Goal: Transaction & Acquisition: Purchase product/service

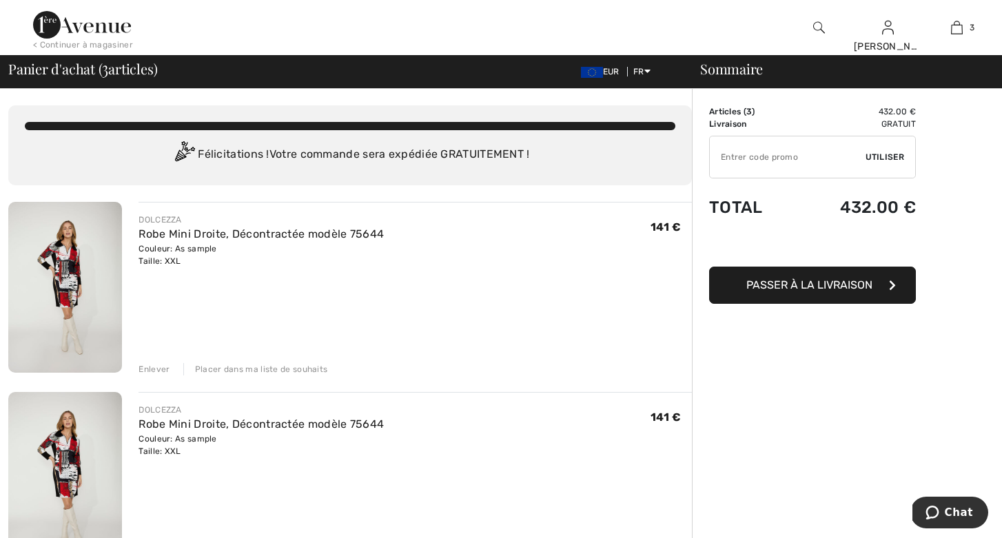
click at [159, 368] on div "Enlever" at bounding box center [154, 369] width 31 height 12
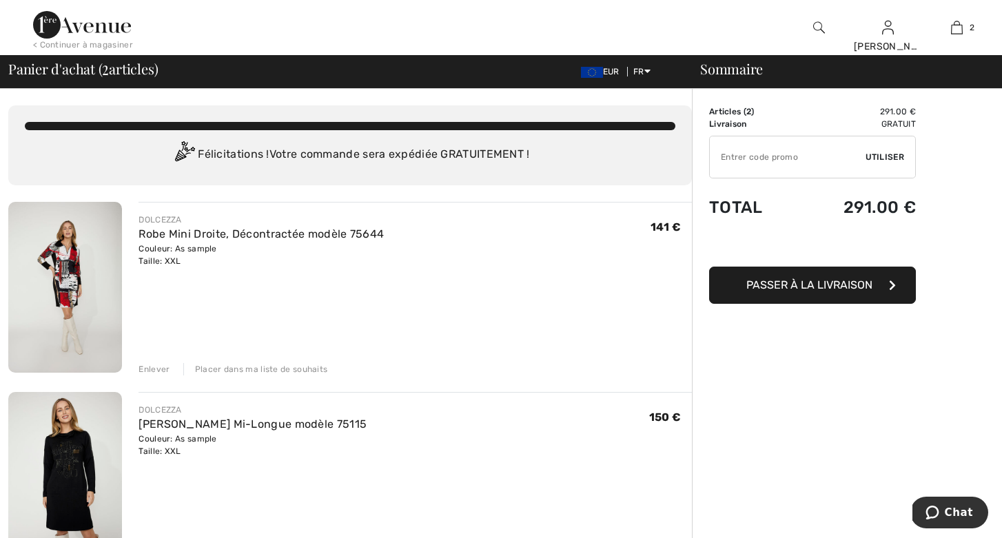
click at [778, 282] on span "Passer à la livraison" at bounding box center [810, 285] width 126 height 13
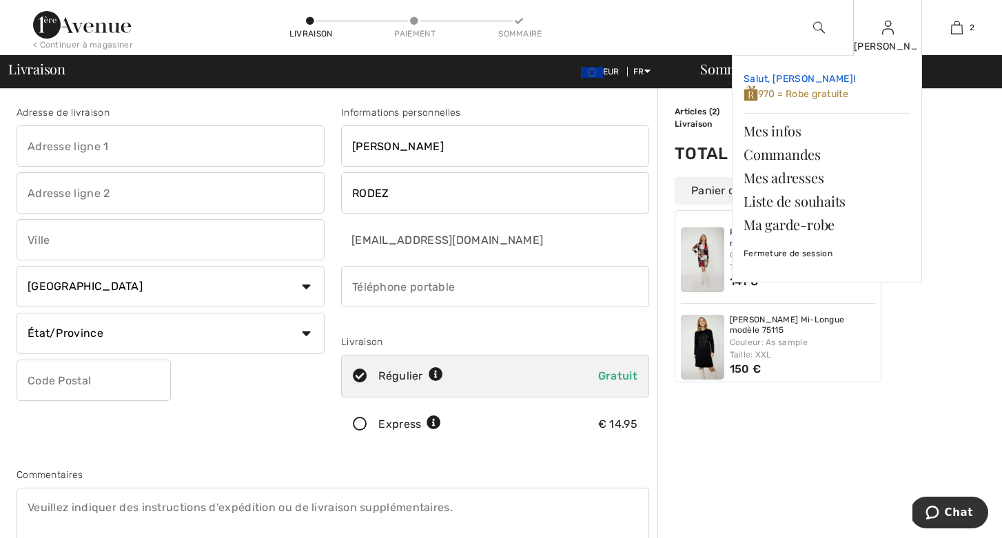
click at [811, 91] on span "970 = Robe gratuite" at bounding box center [796, 94] width 105 height 12
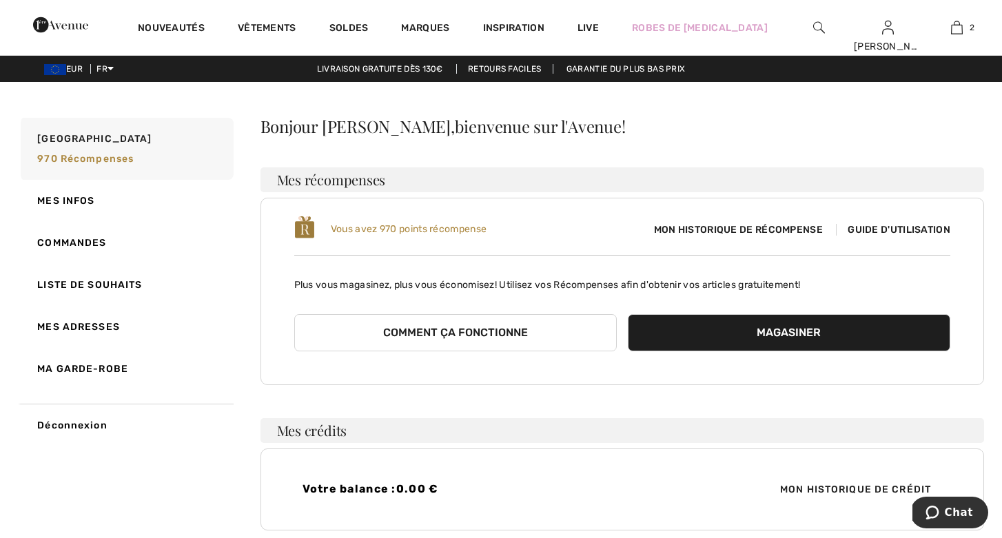
click at [761, 223] on span "Mon historique de récompense" at bounding box center [738, 230] width 191 height 14
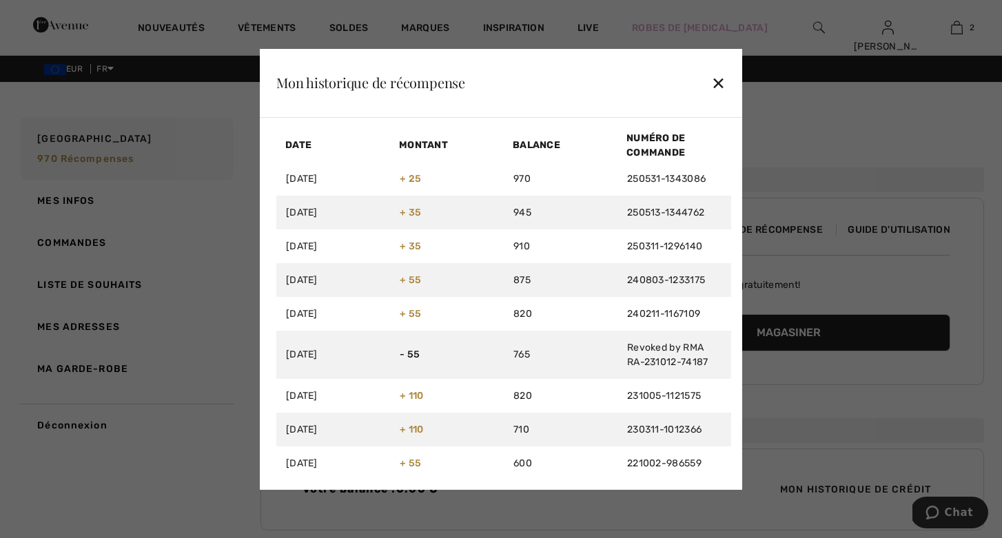
click at [718, 78] on div "✕" at bounding box center [718, 82] width 14 height 29
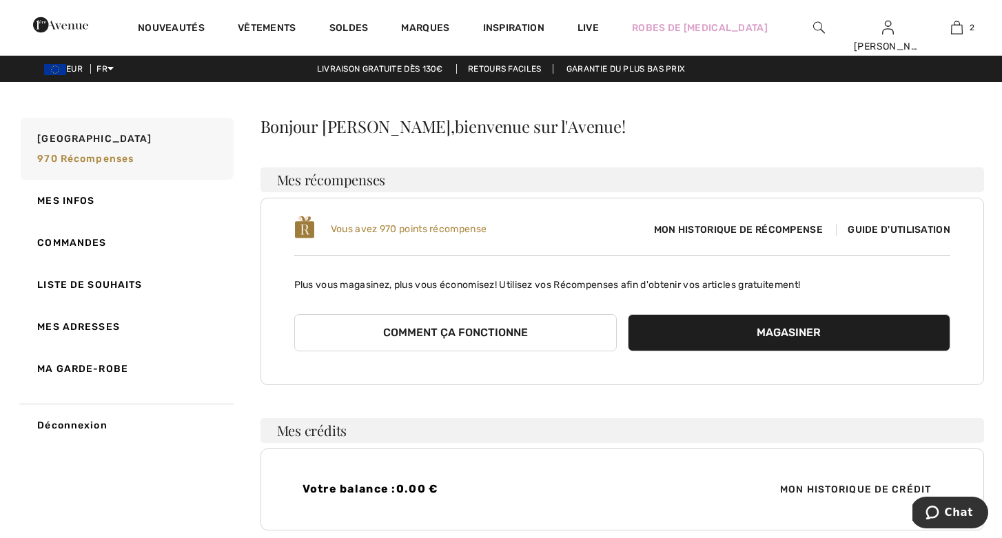
click at [307, 227] on img at bounding box center [304, 227] width 21 height 25
click at [352, 227] on span "Vous avez 970 points récompense" at bounding box center [409, 229] width 156 height 12
click at [865, 232] on span "Guide d'utilisation" at bounding box center [893, 230] width 114 height 12
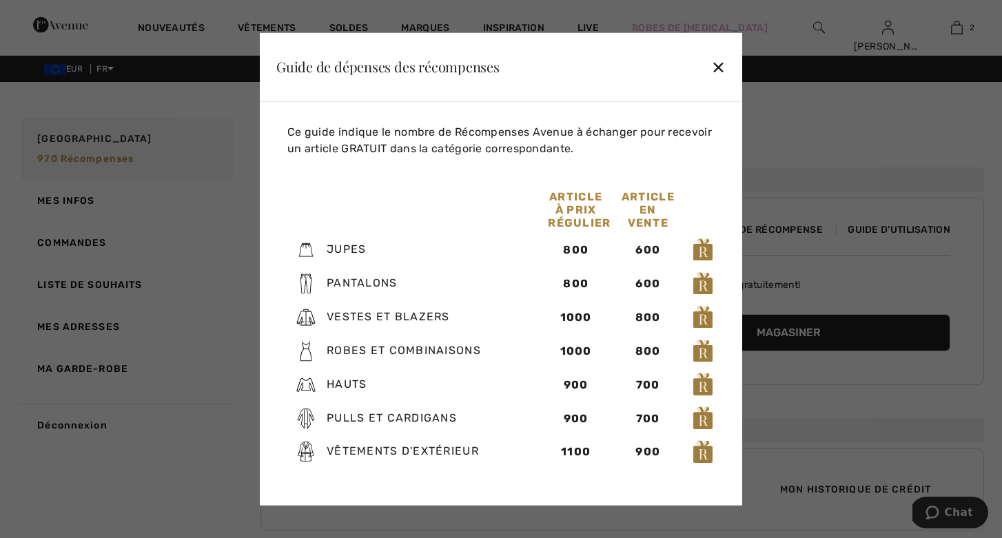
click at [886, 148] on div at bounding box center [501, 269] width 1002 height 538
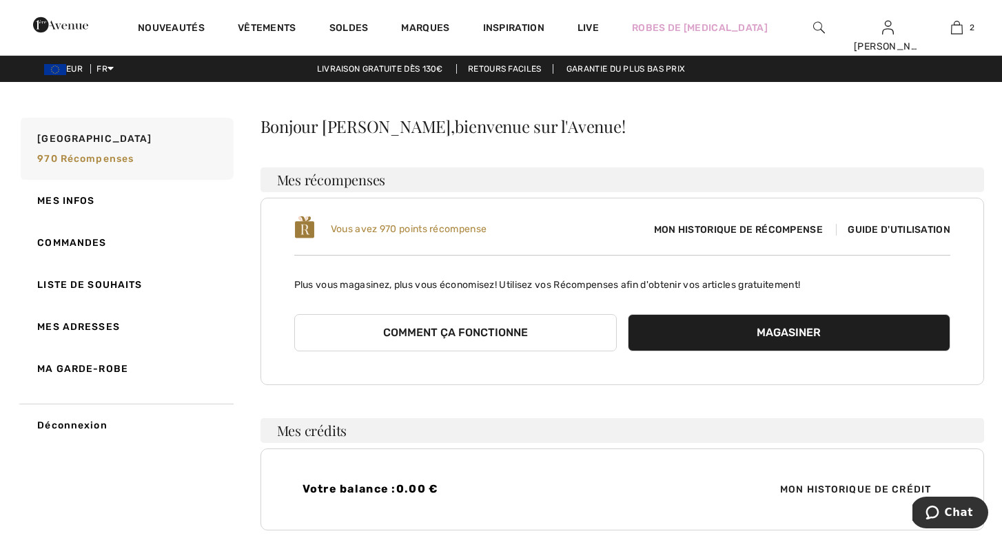
click at [880, 223] on div "Mon historique de récompense Guide d'utilisation" at bounding box center [786, 230] width 328 height 14
click at [875, 228] on span "Guide d'utilisation" at bounding box center [893, 230] width 114 height 12
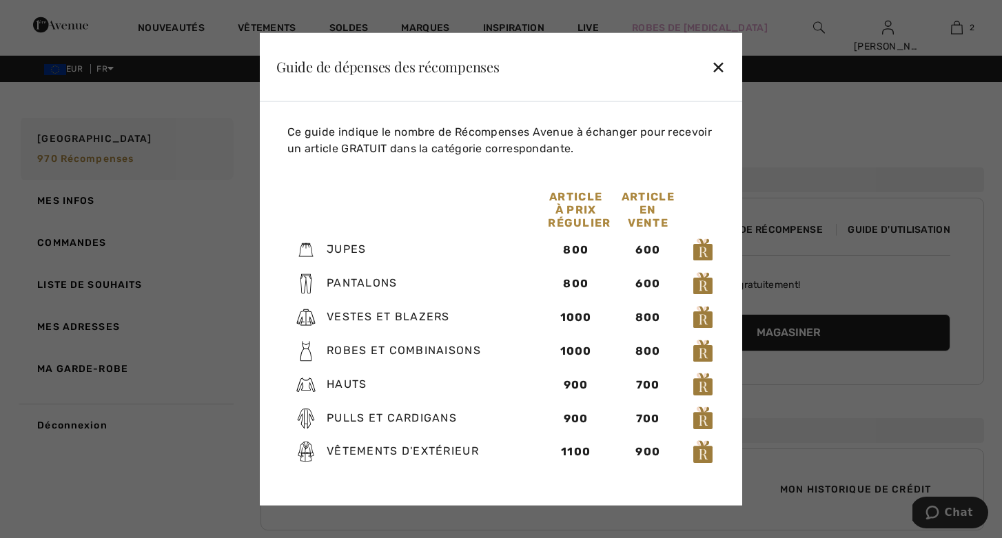
click at [716, 62] on div "✕" at bounding box center [718, 66] width 14 height 29
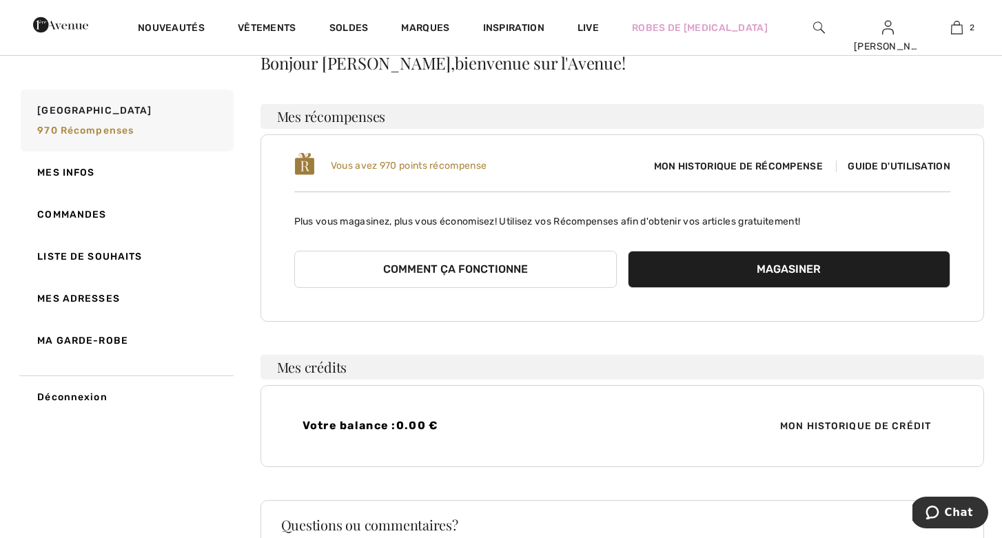
scroll to position [62, 0]
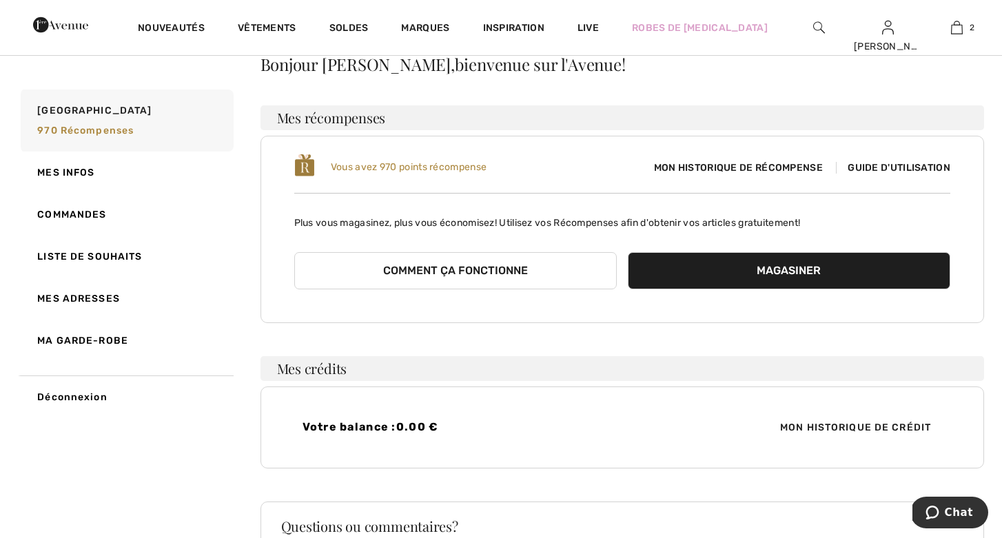
click at [546, 267] on button "Comment ça fonctionne" at bounding box center [455, 270] width 323 height 37
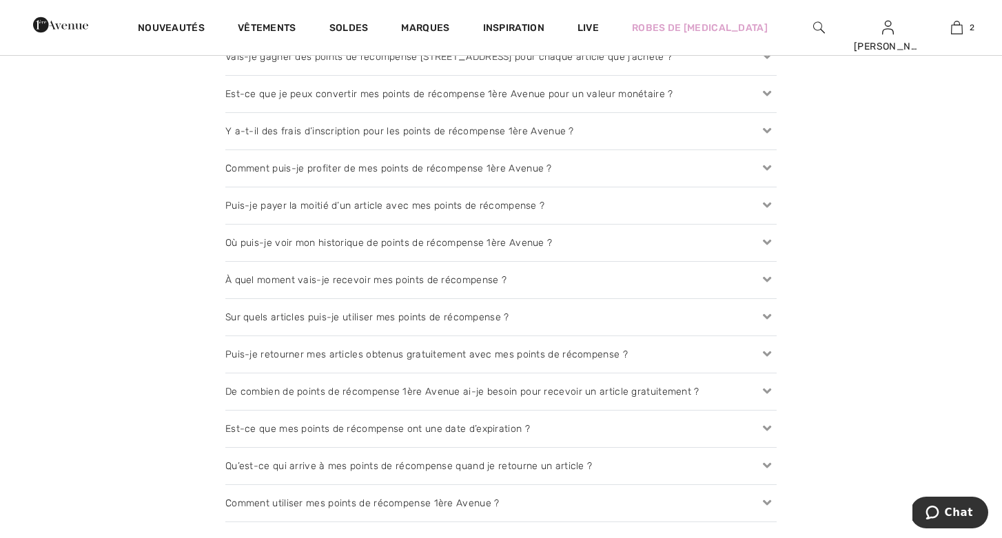
scroll to position [1503, 0]
click at [767, 94] on icon at bounding box center [767, 96] width 19 height 14
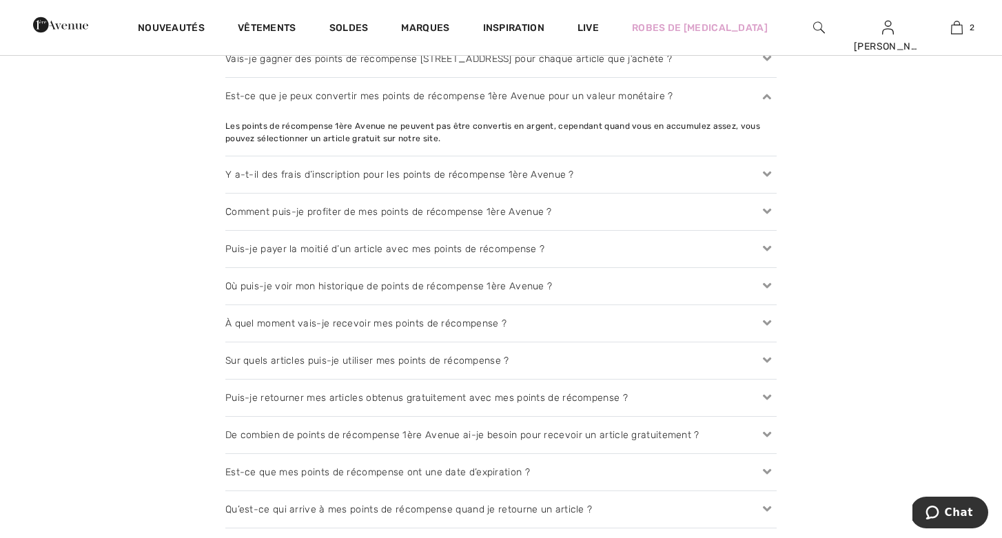
click at [768, 205] on icon at bounding box center [767, 212] width 19 height 14
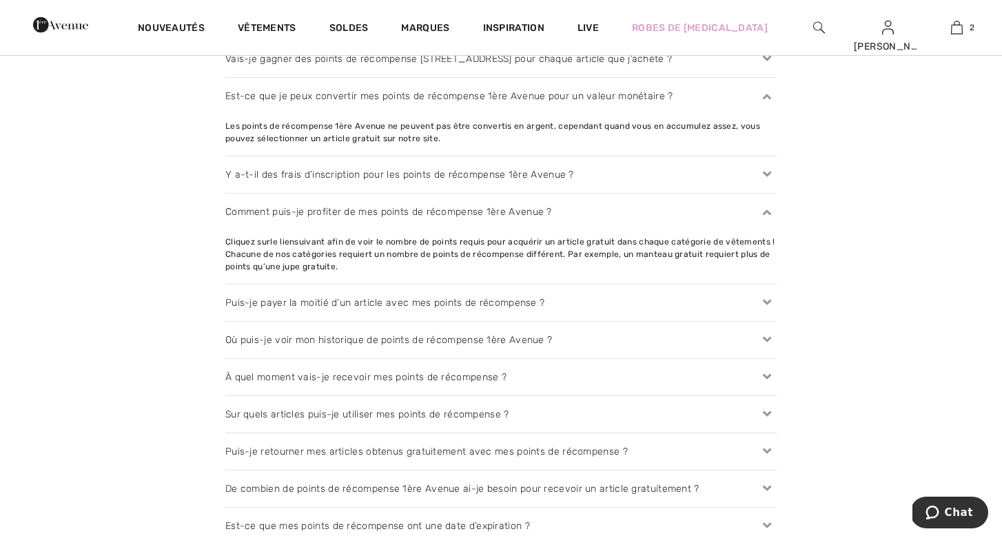
click at [768, 407] on icon at bounding box center [767, 414] width 19 height 14
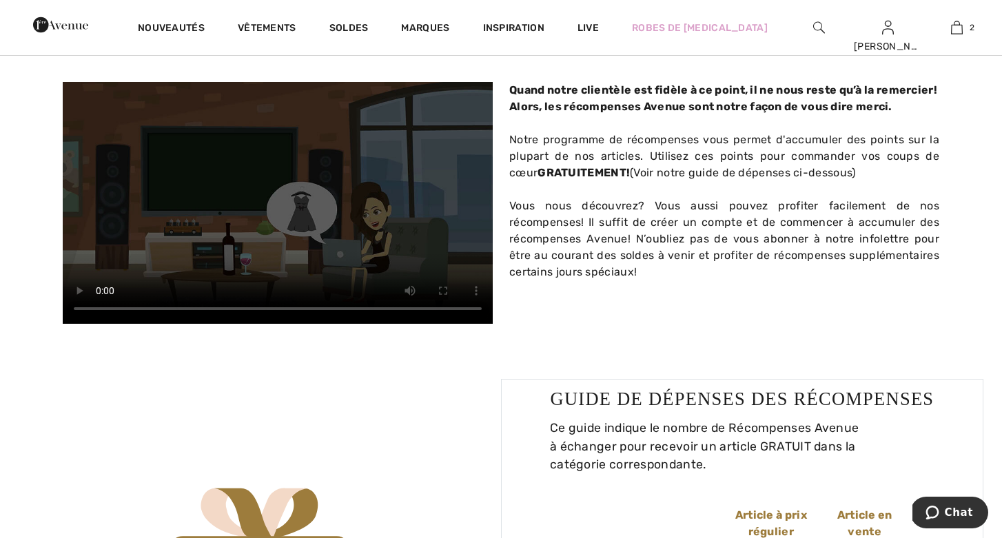
scroll to position [450, 0]
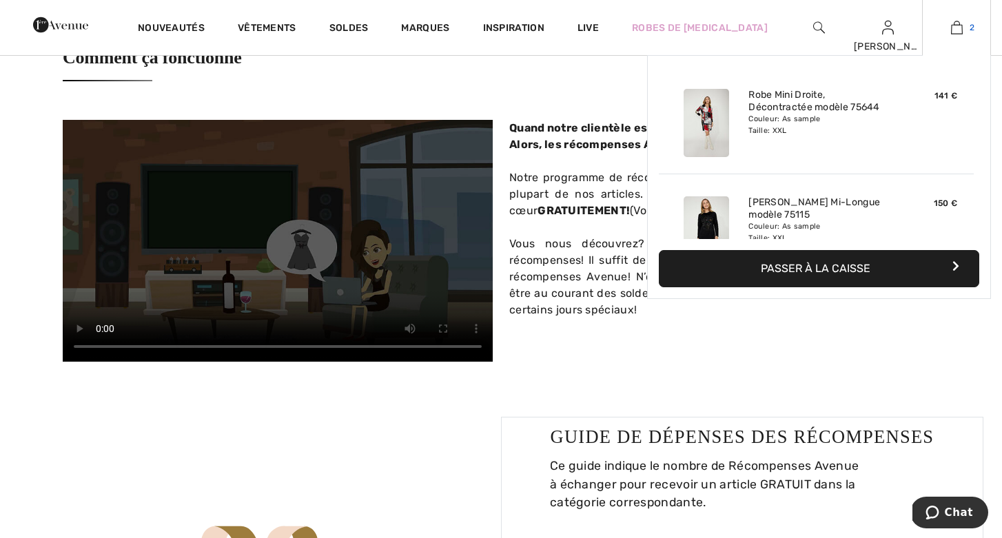
click at [958, 24] on img at bounding box center [957, 27] width 12 height 17
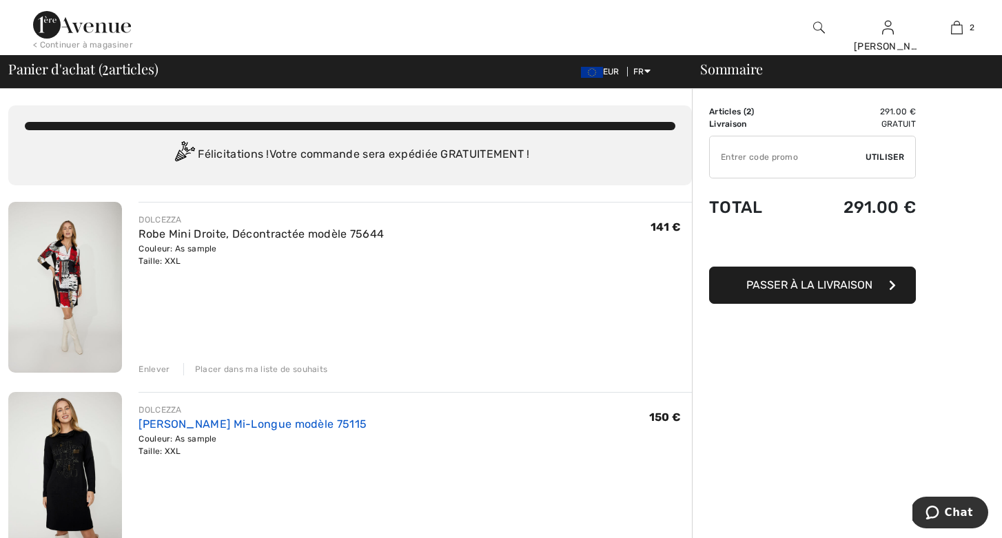
click at [313, 427] on link "[PERSON_NAME] Mi-Longue modèle 75115" at bounding box center [253, 424] width 228 height 13
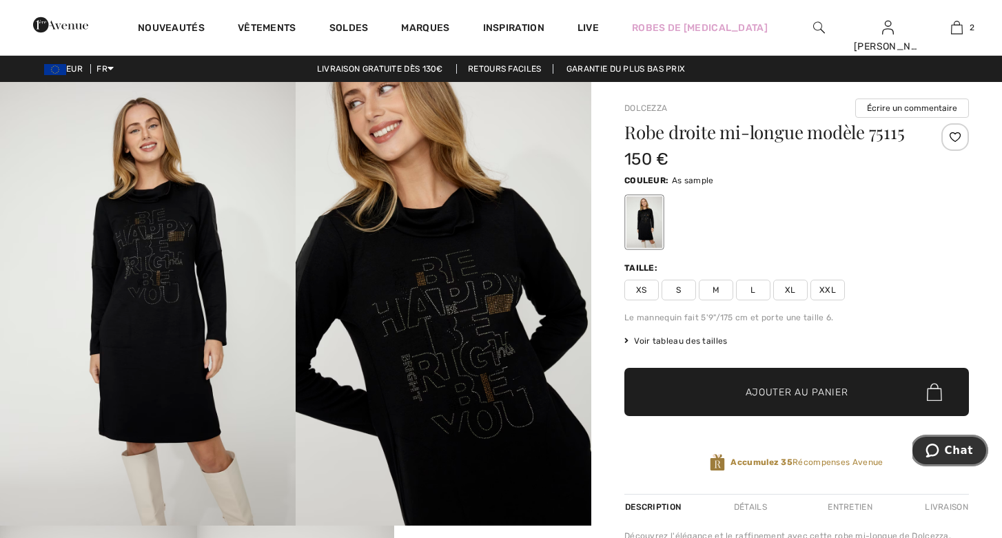
click at [935, 445] on icon "Chat" at bounding box center [932, 451] width 13 height 14
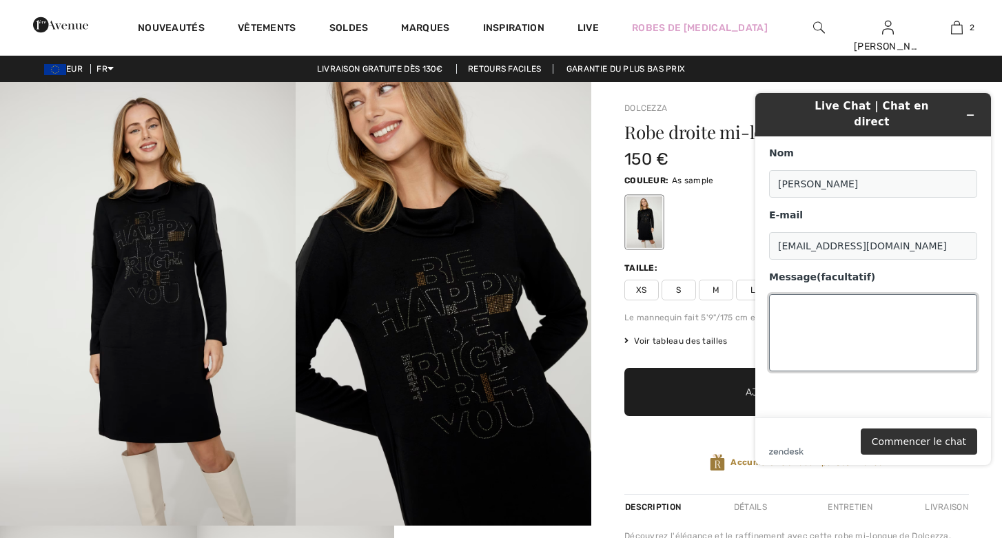
click at [784, 297] on textarea "Message (facultatif)" at bounding box center [873, 332] width 208 height 77
drag, startPoint x: 863, startPoint y: 320, endPoint x: 771, endPoint y: 321, distance: 91.7
click at [771, 321] on textarea "Bonjour, Je peux bénéficier" at bounding box center [873, 332] width 208 height 77
type textarea "Bonjour, Comment puis je bénéficier de"
click at [682, 431] on div "Robe droite mi-longue modèle 75115 150 € Couleur: As sample Taille: XS S M L XL…" at bounding box center [797, 308] width 345 height 371
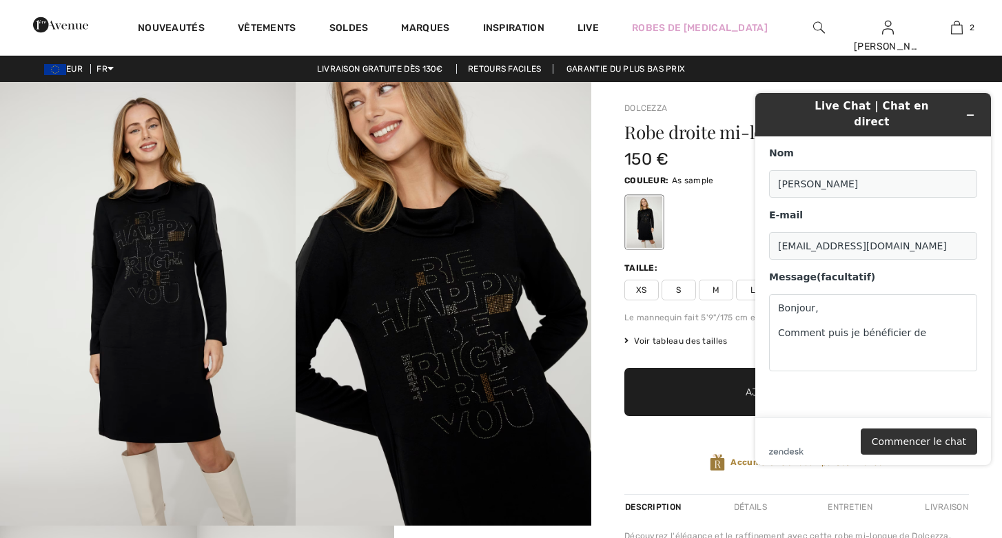
click at [682, 431] on div "Robe droite mi-longue modèle 75115 150 € Couleur: As sample Taille: XS S M L XL…" at bounding box center [797, 308] width 345 height 371
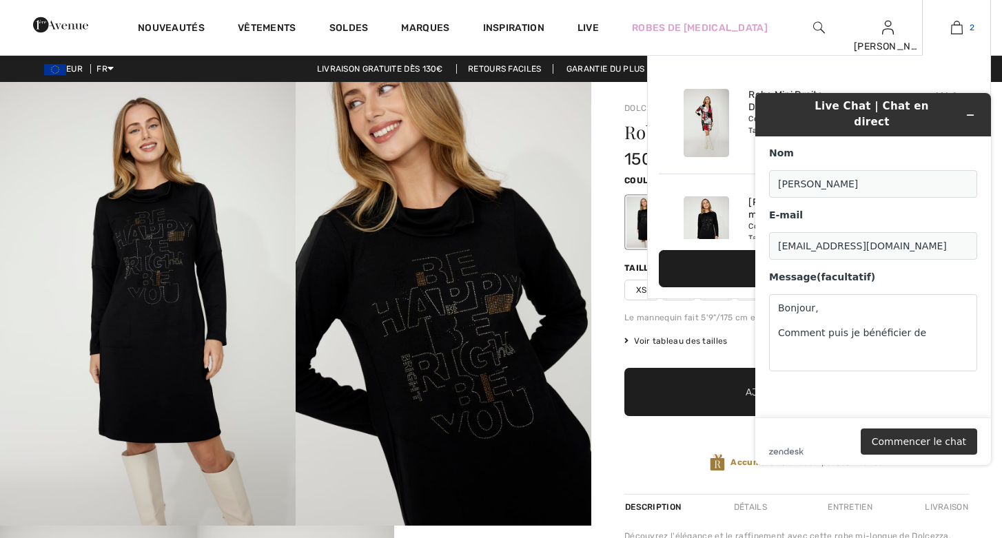
click at [957, 23] on img at bounding box center [957, 27] width 12 height 17
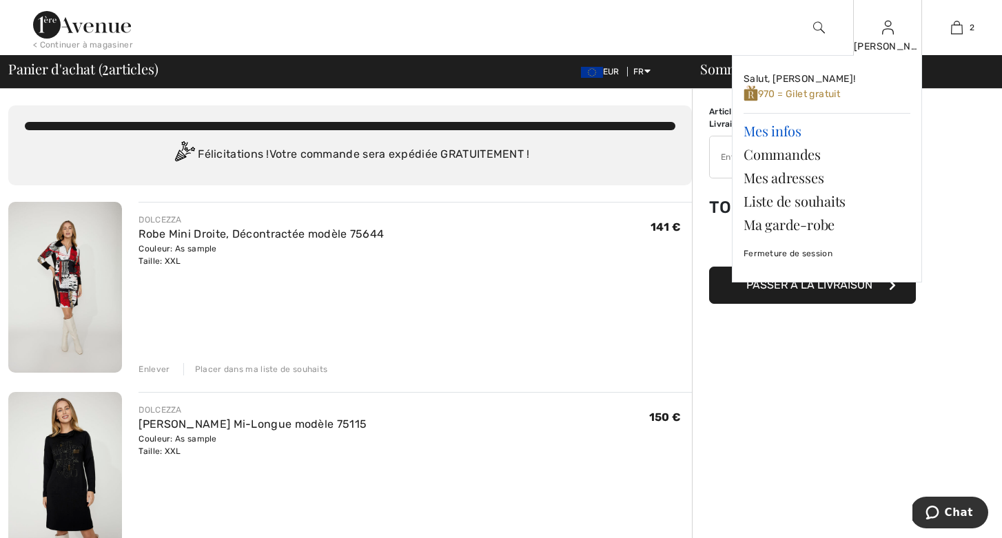
click at [772, 125] on link "Mes infos" at bounding box center [827, 130] width 167 height 23
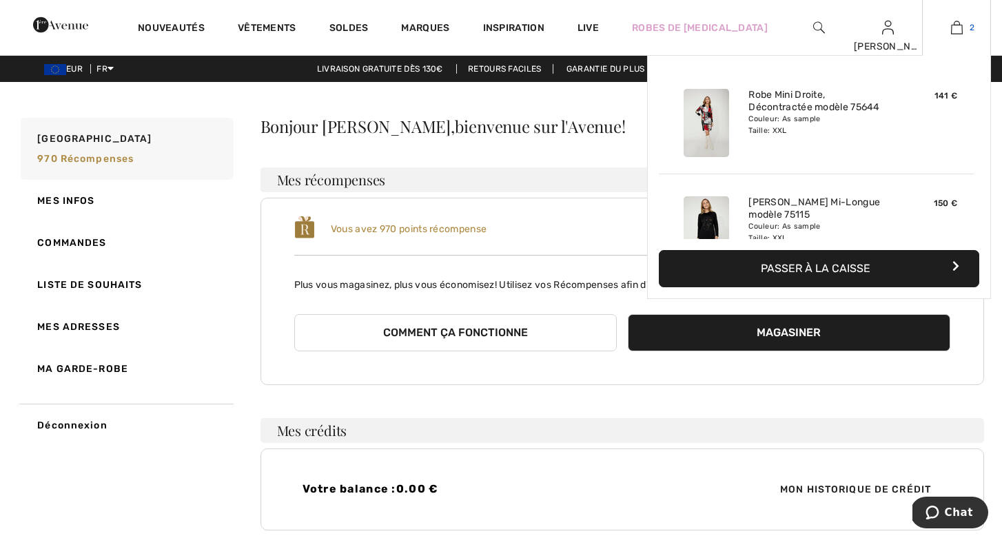
click at [955, 23] on img at bounding box center [957, 27] width 12 height 17
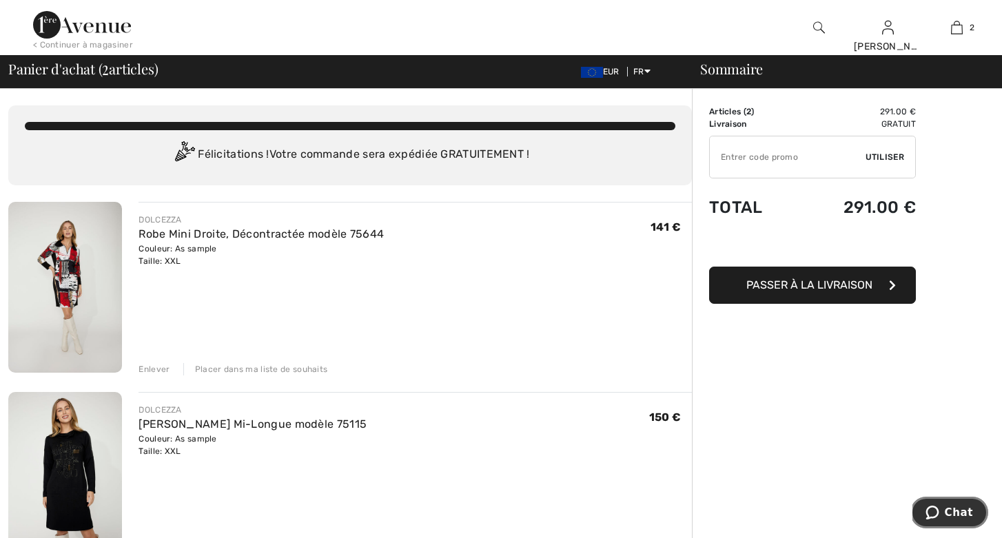
click at [936, 504] on button "Chat" at bounding box center [950, 513] width 78 height 32
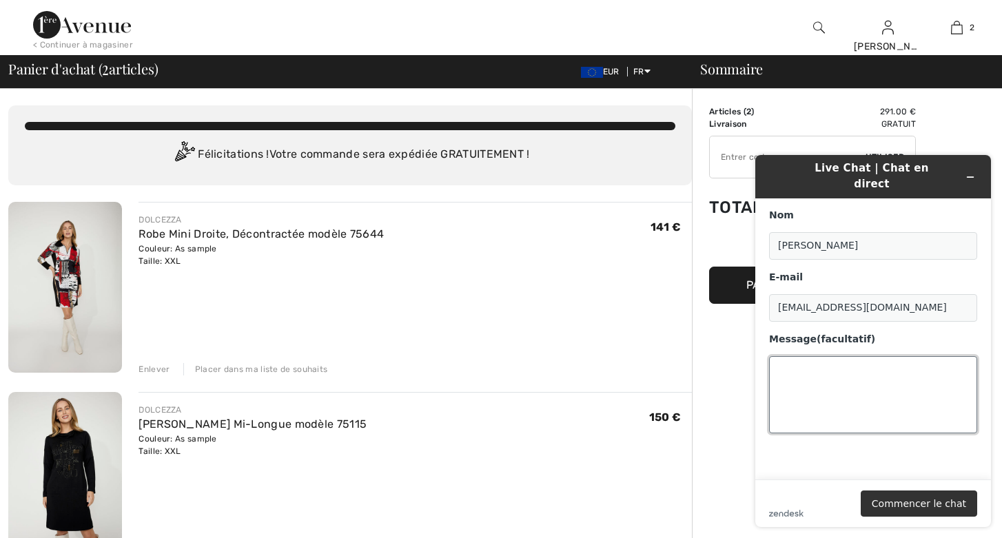
click at [818, 356] on textarea "Message (facultatif)" at bounding box center [873, 394] width 208 height 77
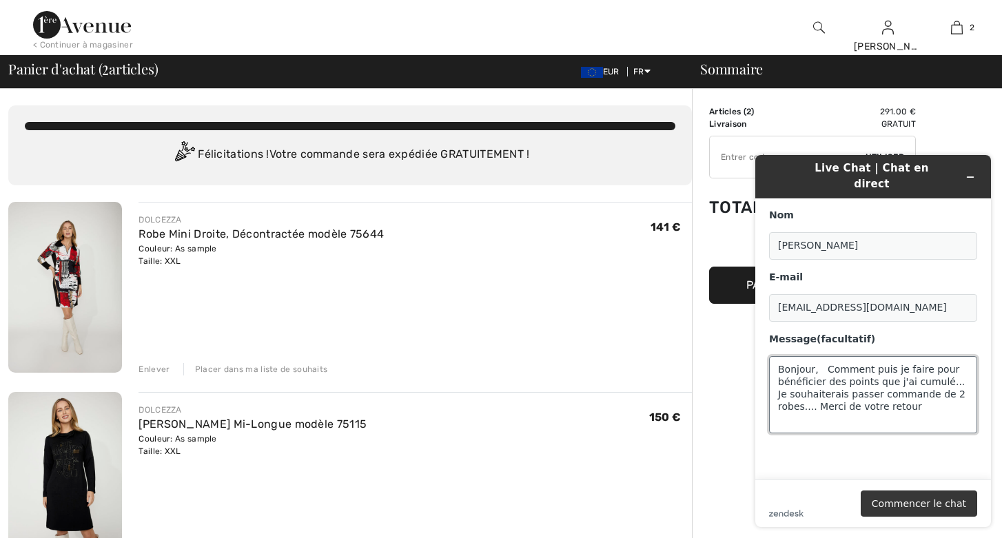
type textarea "Bonjour, Comment puis je faire pour bénéficier des points que j'ai cumulé... Je…"
click at [925, 497] on button "Commencer le chat" at bounding box center [919, 504] width 117 height 26
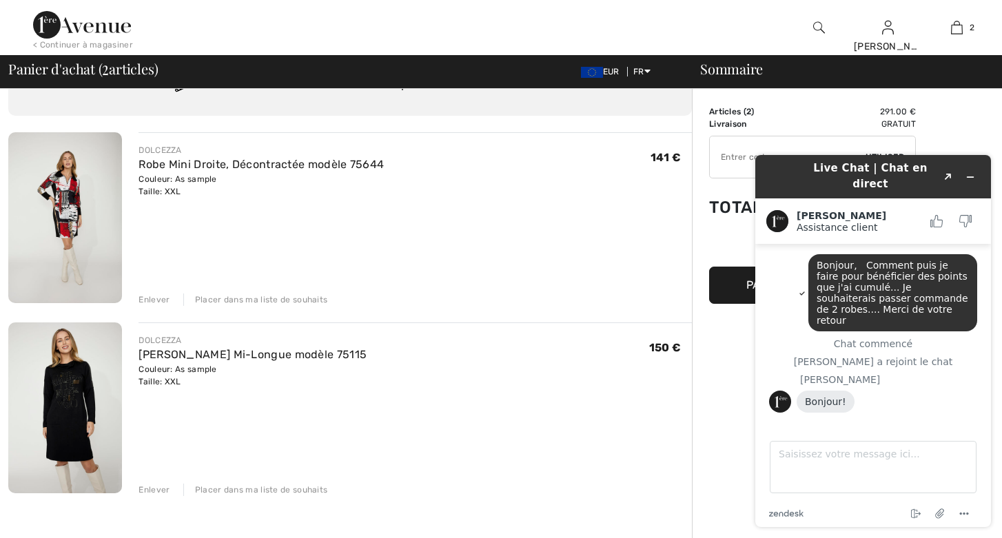
scroll to position [52, 0]
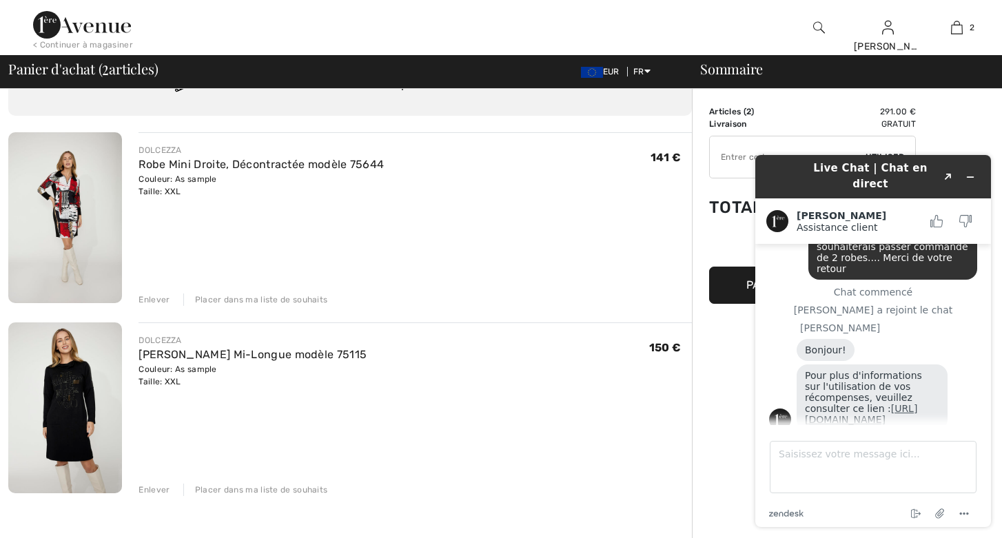
click at [867, 403] on link "https://www.1ereavenue.com/fr/fidelite/" at bounding box center [861, 414] width 112 height 22
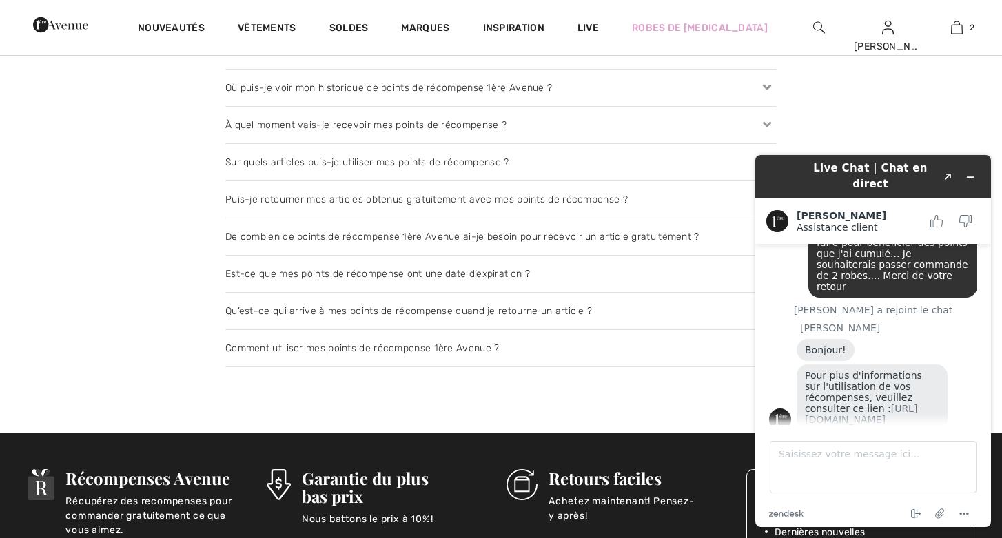
scroll to position [1661, 0]
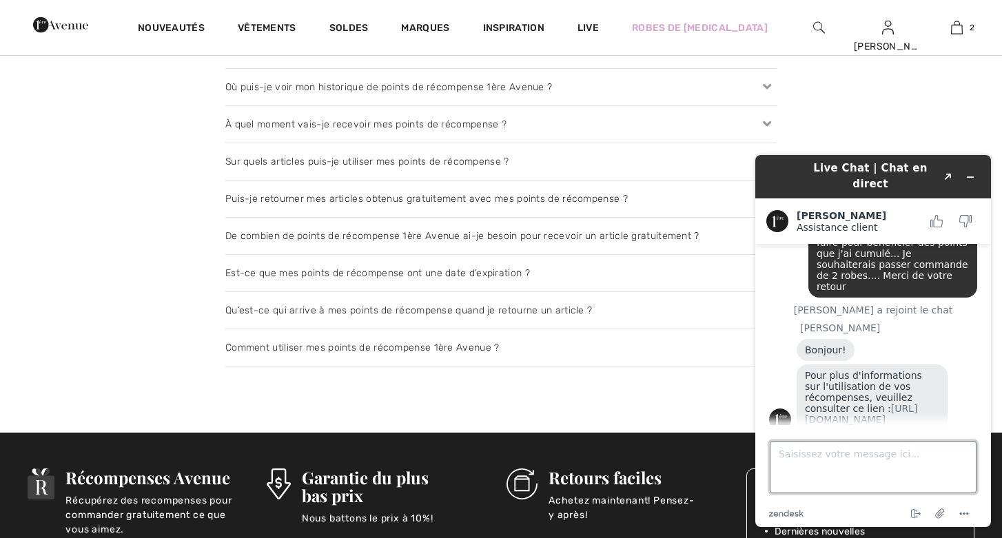
click at [831, 458] on textarea "Saisissez votre message ici..." at bounding box center [873, 467] width 207 height 52
type textarea "Merci"
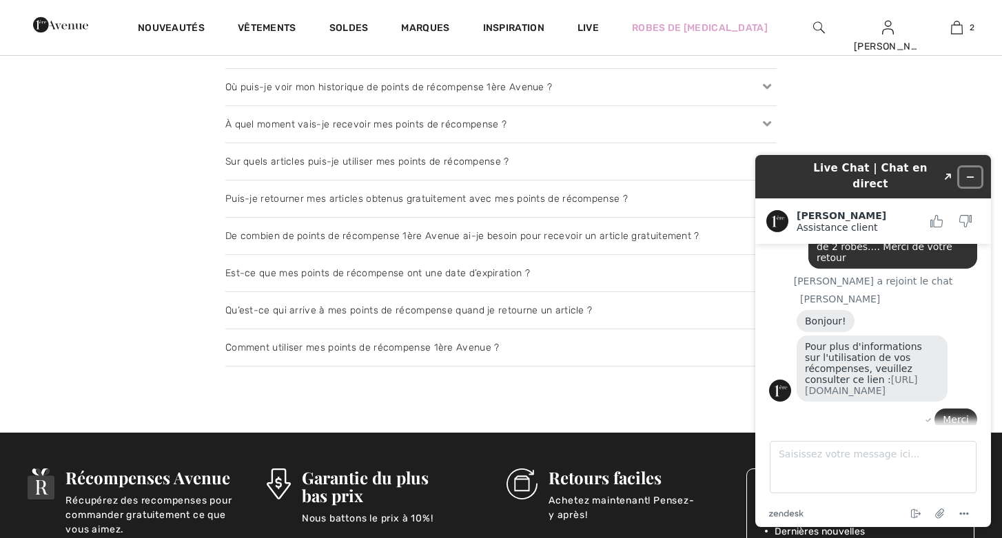
click at [970, 172] on icon "Réduire le widget" at bounding box center [971, 177] width 10 height 10
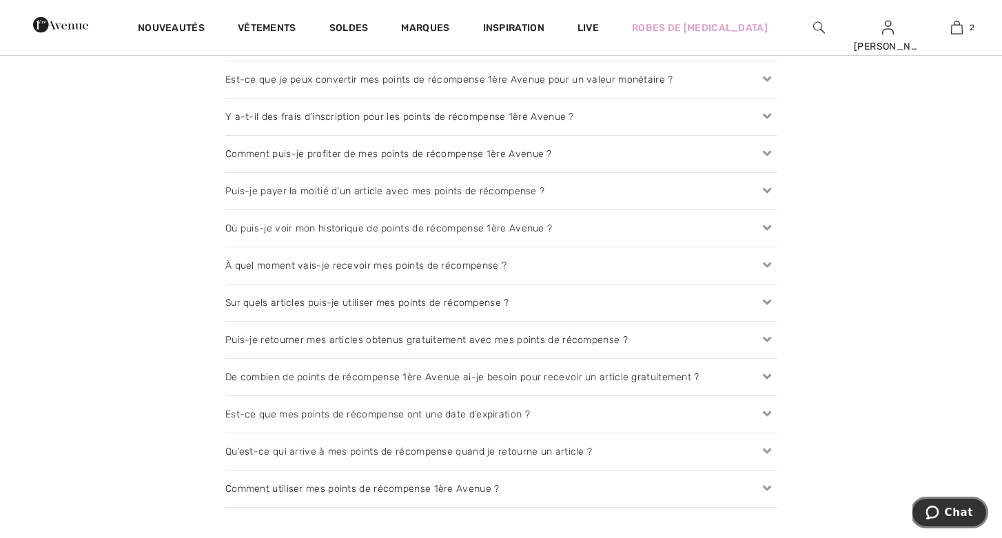
scroll to position [1518, 0]
click at [767, 150] on icon at bounding box center [767, 156] width 19 height 14
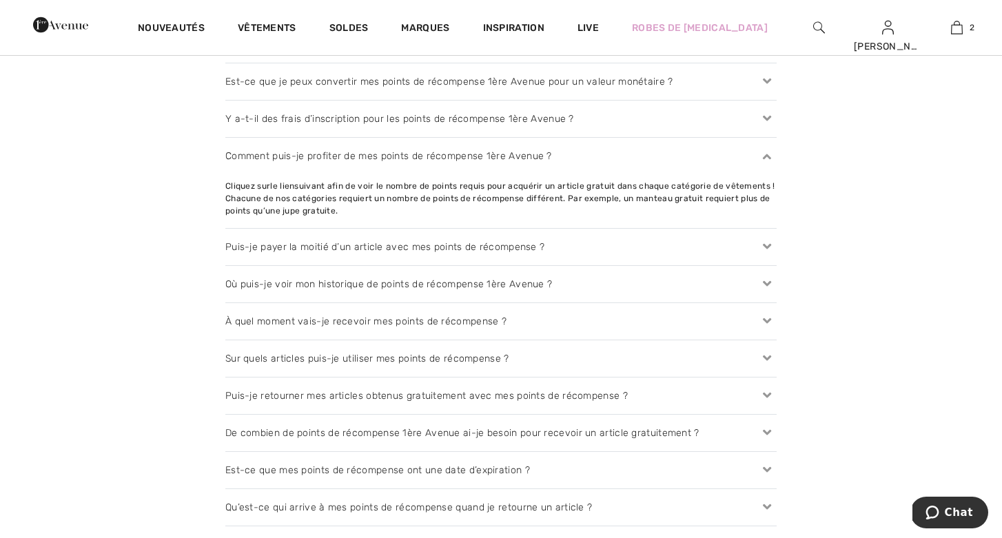
click at [525, 154] on div "Comment puis-je profiter de mes points de récompense 1ère Avenue ?" at bounding box center [500, 156] width 551 height 37
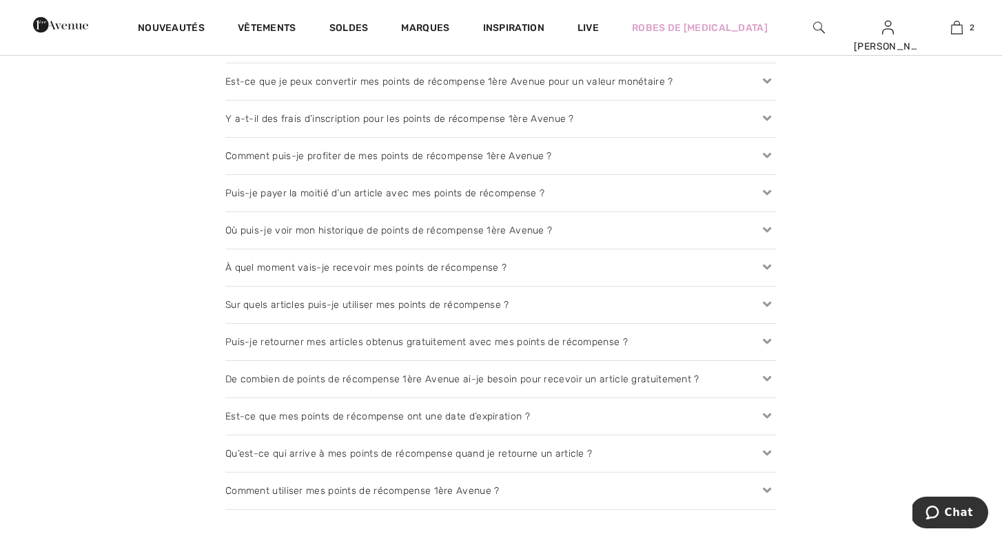
click at [525, 154] on div "Comment puis-je profiter de mes points de récompense 1ère Avenue ?" at bounding box center [500, 156] width 551 height 37
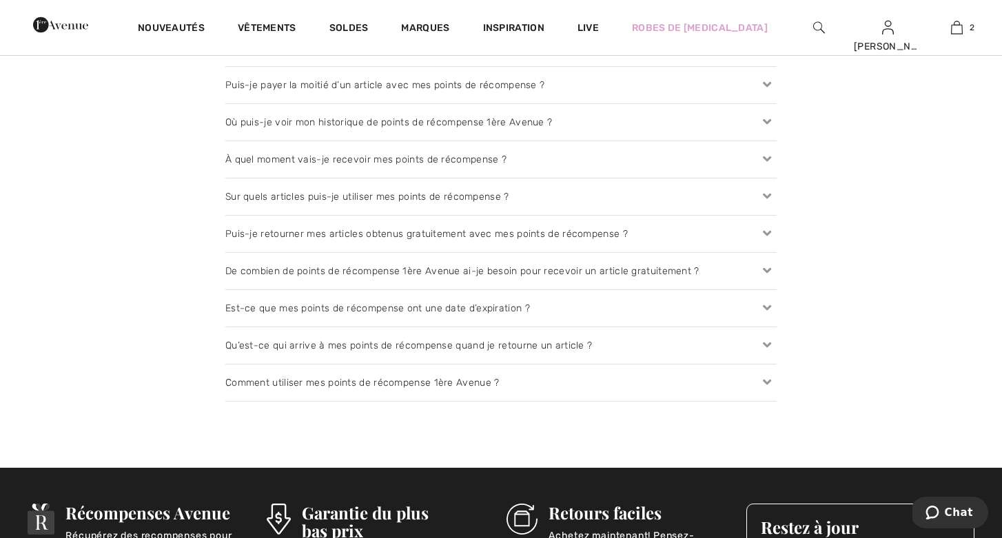
scroll to position [1681, 0]
click at [766, 378] on icon at bounding box center [767, 382] width 19 height 14
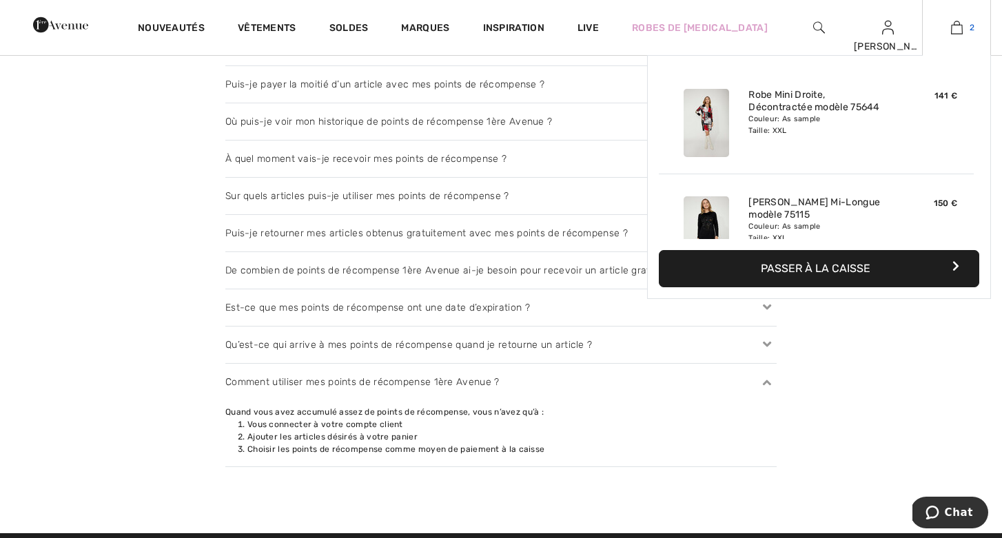
click at [956, 25] on img at bounding box center [957, 27] width 12 height 17
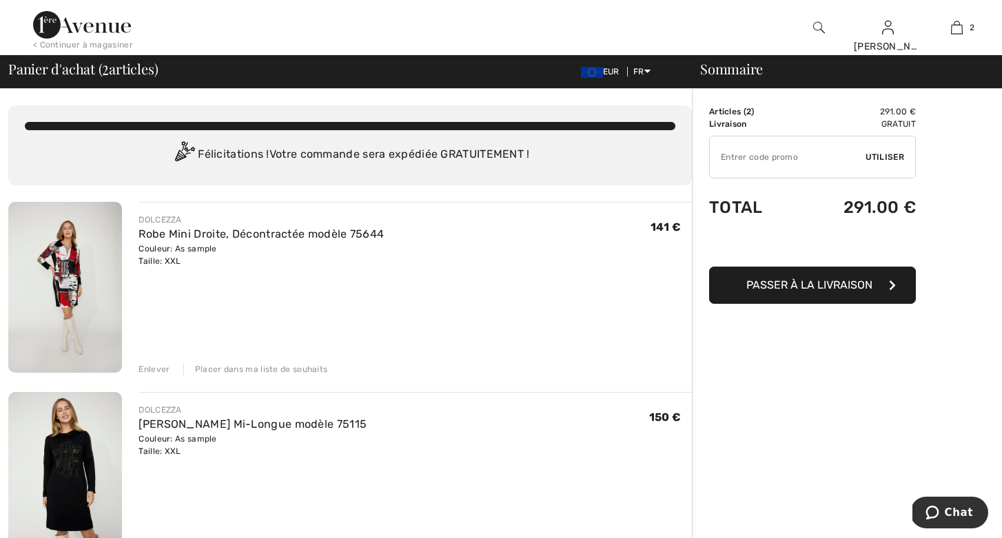
click at [795, 159] on input "TEXT" at bounding box center [788, 156] width 156 height 41
type input "POINTS"
click at [891, 153] on span "Utiliser" at bounding box center [885, 157] width 39 height 12
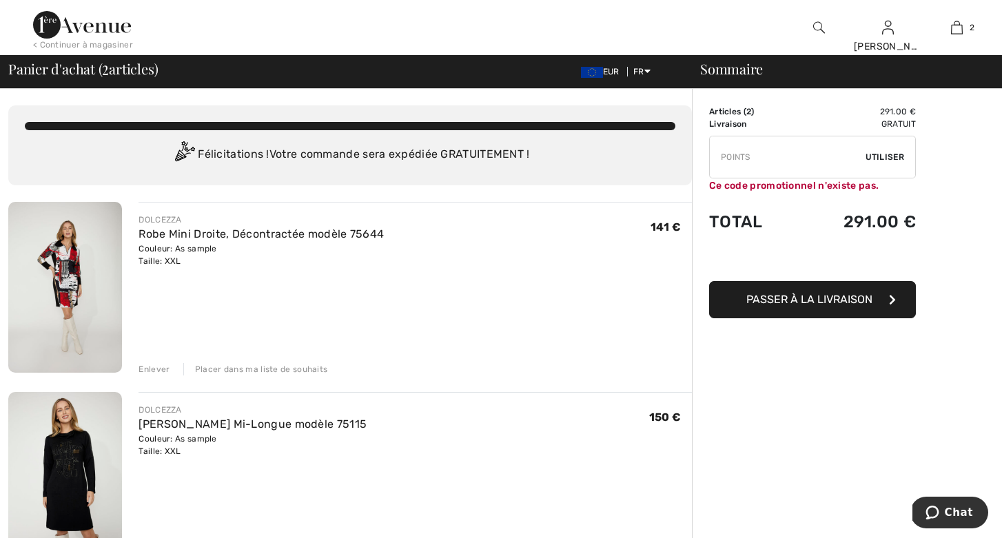
drag, startPoint x: 751, startPoint y: 158, endPoint x: 718, endPoint y: 158, distance: 32.4
click at [718, 158] on input "TEXT" at bounding box center [788, 156] width 156 height 41
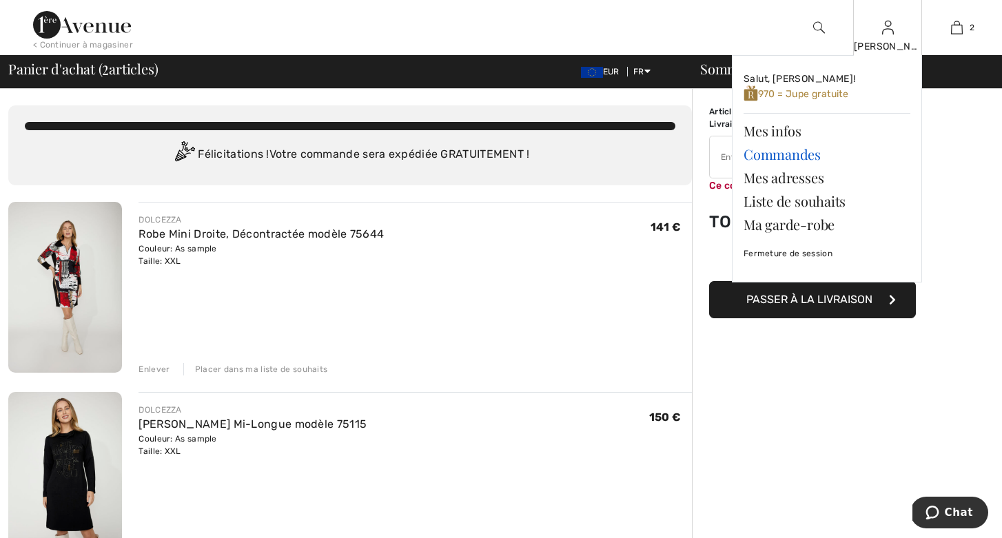
click at [769, 150] on link "Commandes" at bounding box center [827, 154] width 167 height 23
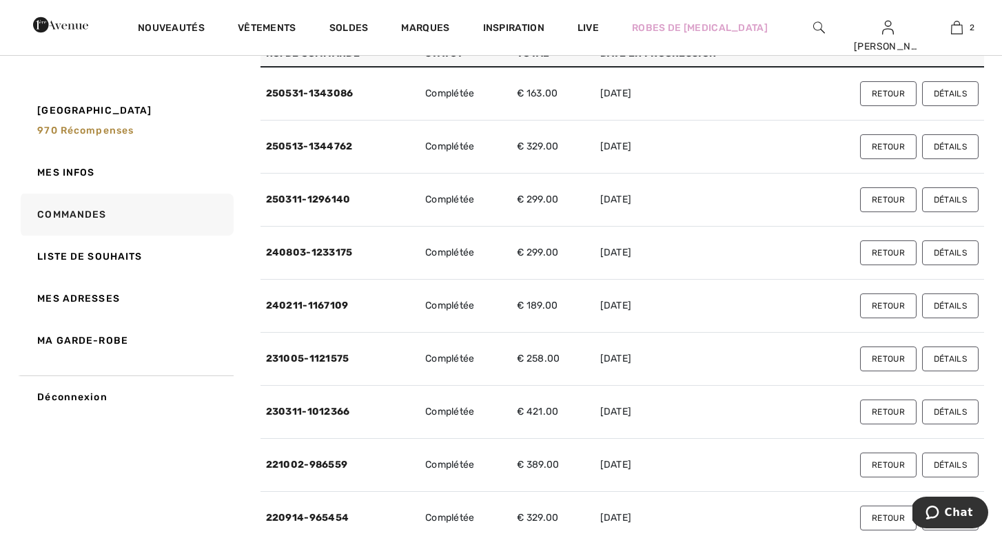
scroll to position [131, 0]
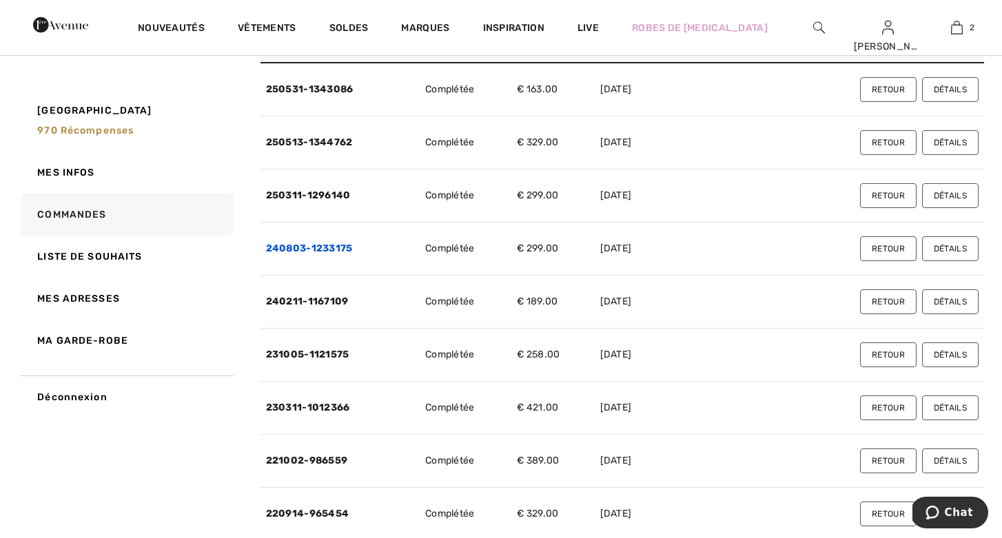
click at [349, 245] on link "240803-1233175" at bounding box center [309, 249] width 87 height 12
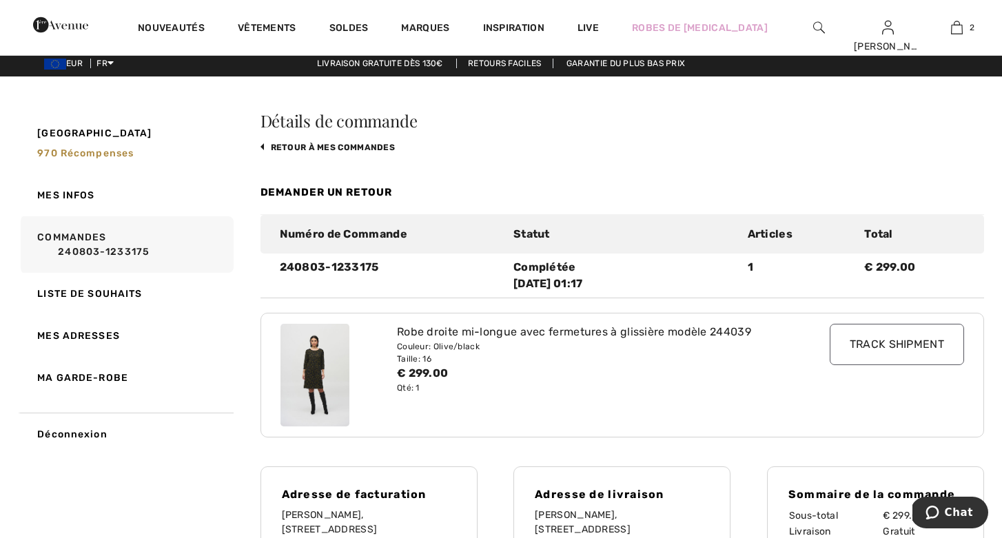
scroll to position [0, 0]
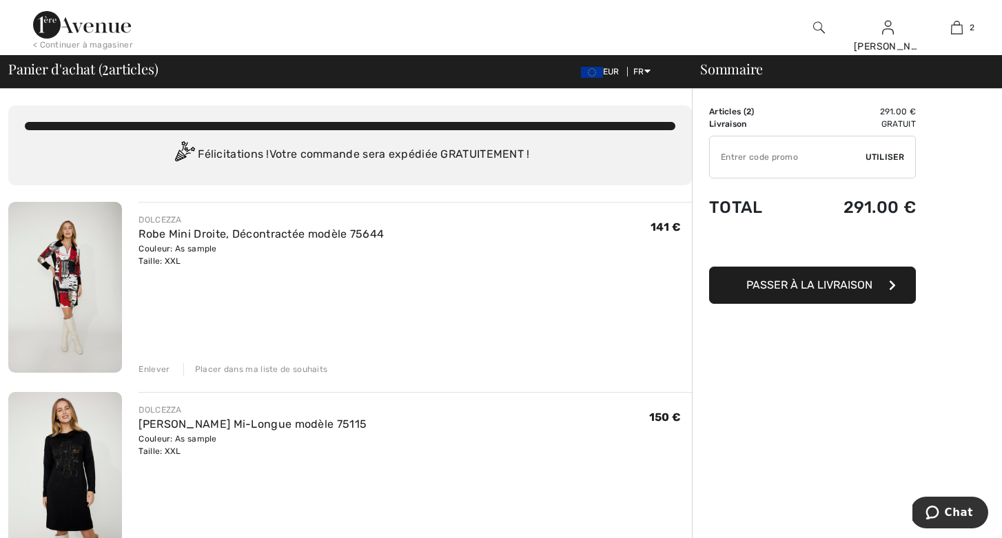
click at [772, 283] on span "Passer à la livraison" at bounding box center [810, 285] width 126 height 13
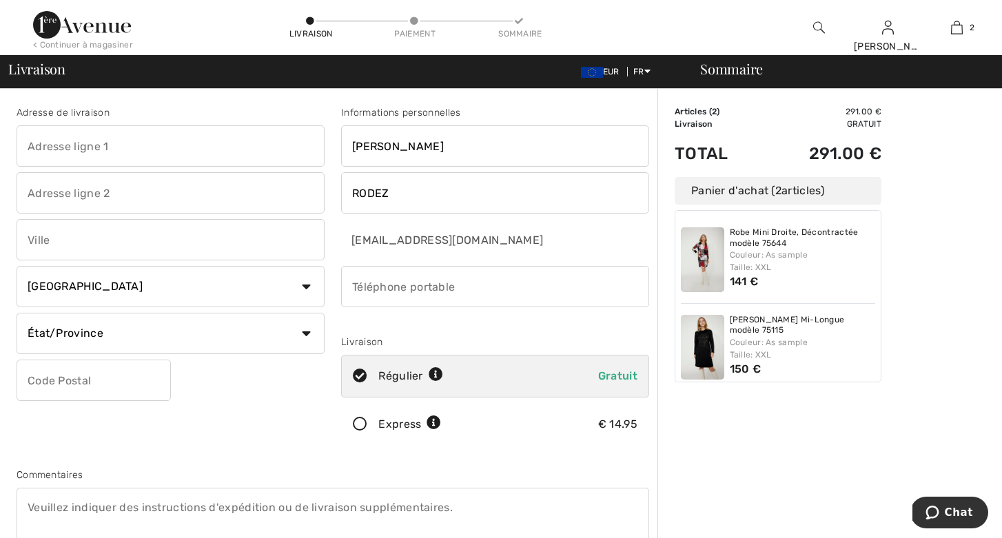
click at [65, 146] on input "text" at bounding box center [171, 145] width 308 height 41
type input "4 RUE DE ISSE"
type input "AMBONNAY"
select select "FR"
type input "51150"
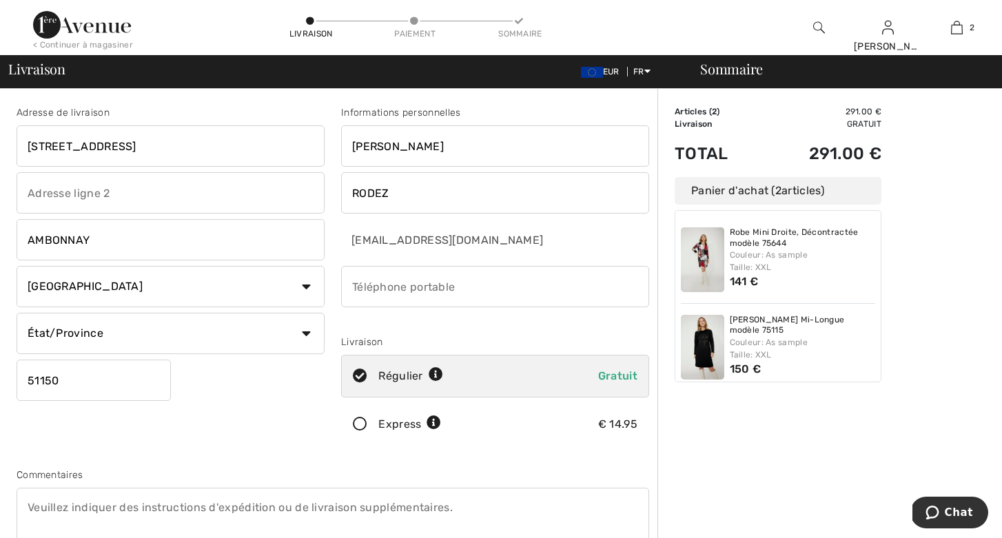
type input "0676295924"
type input "noregions"
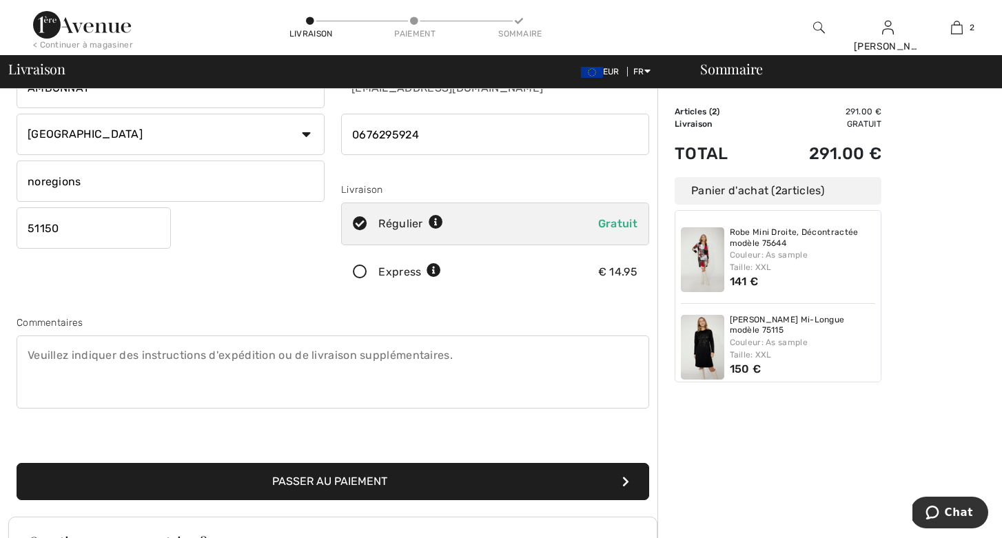
scroll to position [156, 0]
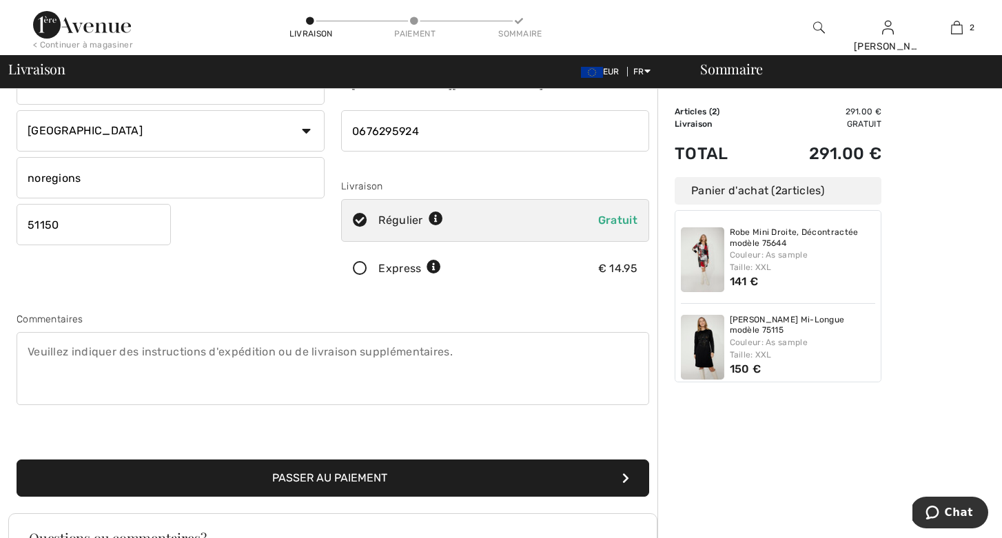
click at [112, 352] on textarea at bounding box center [333, 368] width 633 height 73
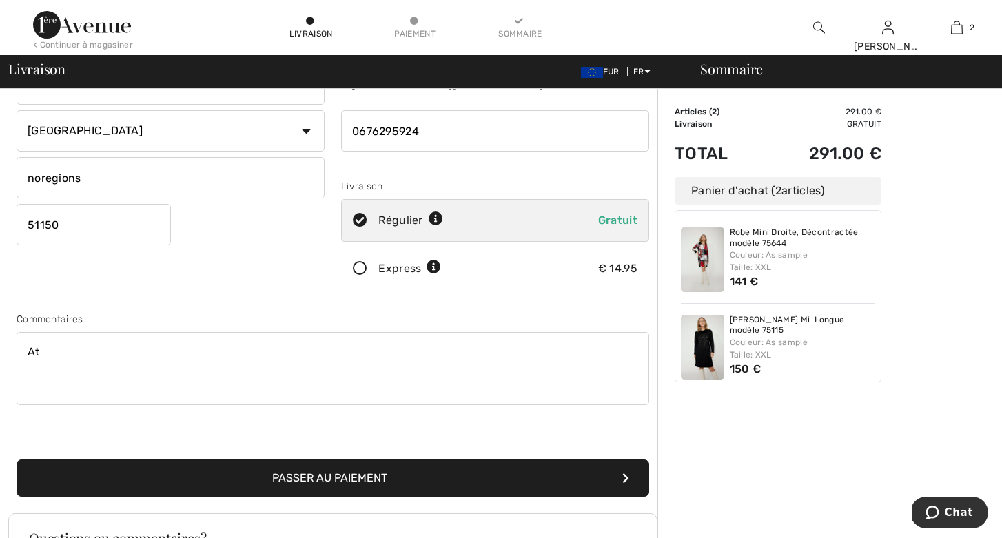
type textarea "A"
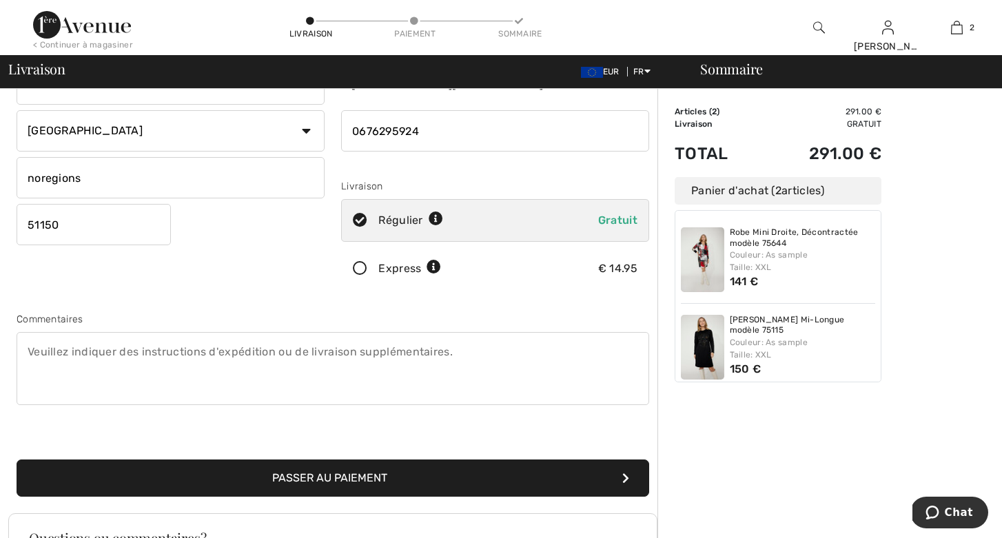
click at [226, 477] on button "Passer au paiement" at bounding box center [333, 478] width 633 height 37
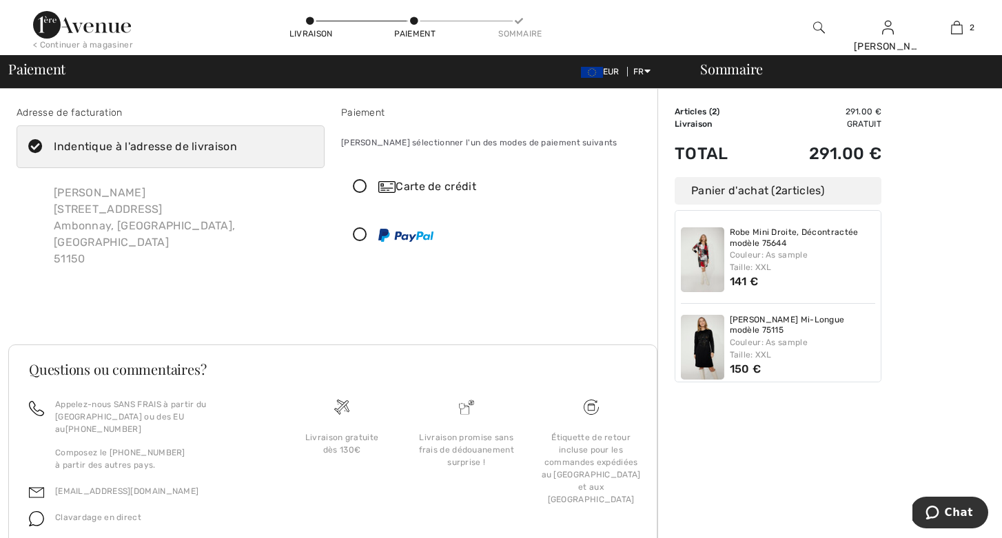
click at [738, 191] on div "Panier d'achat ( 2 articles)" at bounding box center [778, 191] width 207 height 28
click at [786, 280] on div "Robe Mini Droite, Décontractée modèle 75644 Couleur: As sample Taille: XXL 141 €" at bounding box center [803, 259] width 146 height 65
click at [753, 367] on span "150 €" at bounding box center [746, 369] width 32 height 13
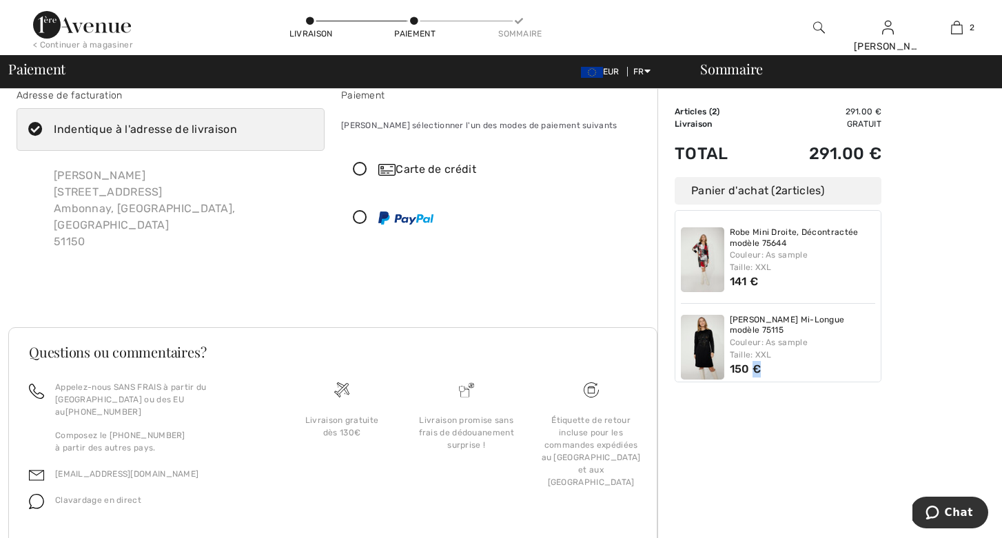
scroll to position [31, 0]
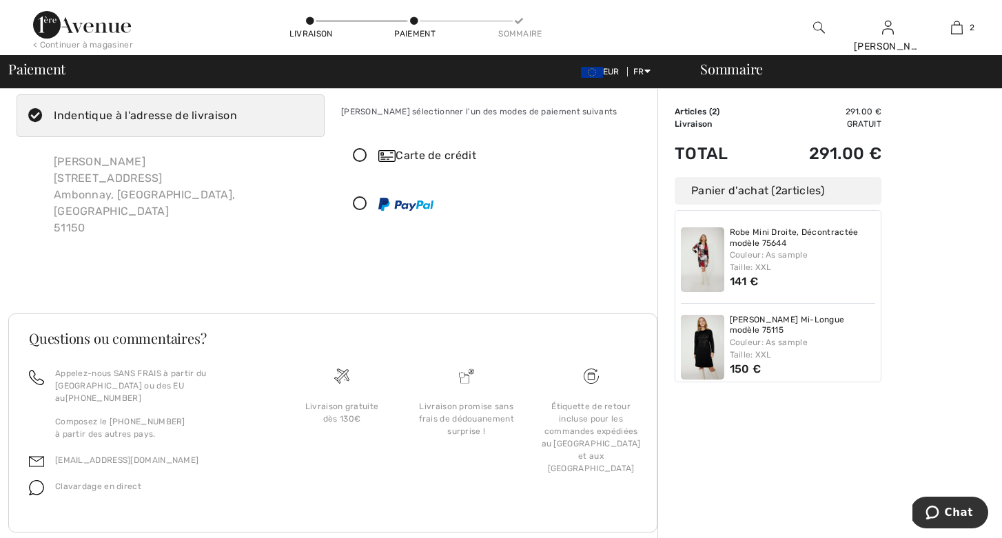
click at [361, 150] on icon at bounding box center [360, 156] width 37 height 14
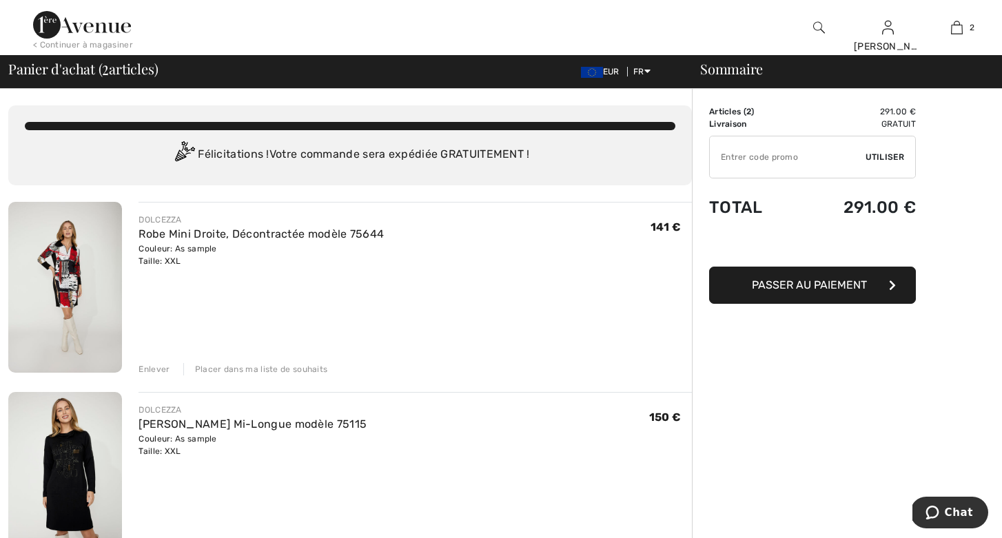
click at [787, 156] on input "TEXT" at bounding box center [788, 156] width 156 height 41
click at [578, 203] on div "DOLCEZZA Robe Mini Droite, Décontractée modèle 75644 Couleur: As sample Taille:…" at bounding box center [416, 289] width 554 height 174
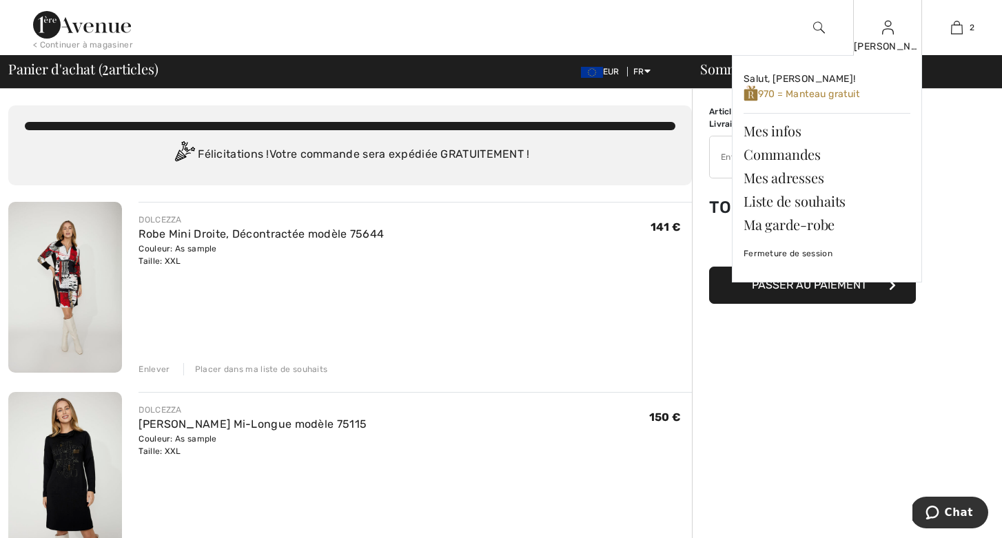
click at [887, 32] on img at bounding box center [888, 27] width 12 height 17
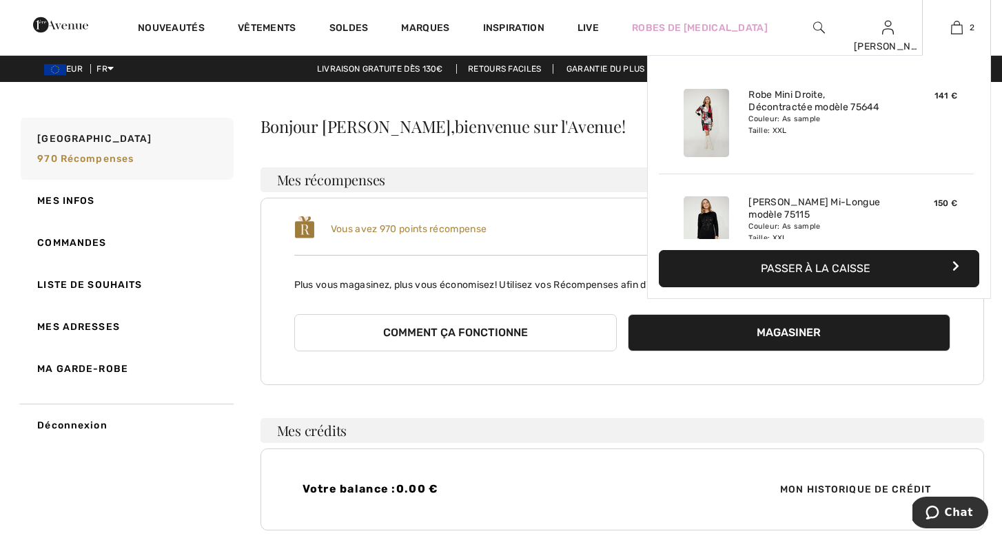
click at [823, 261] on button "Passer à la caisse" at bounding box center [819, 268] width 321 height 37
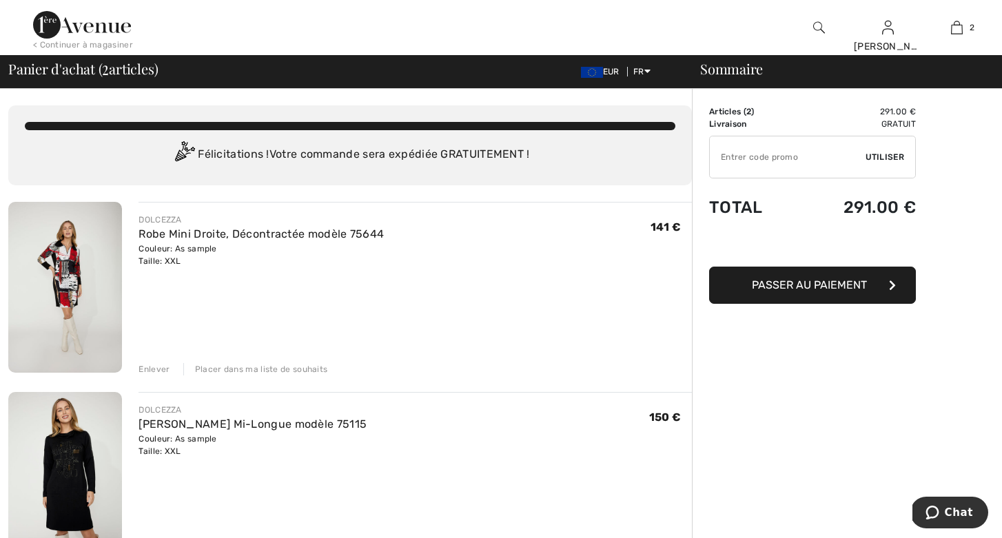
click at [774, 157] on input "TEXT" at bounding box center [788, 156] width 156 height 41
click at [878, 154] on span "Utiliser" at bounding box center [885, 157] width 39 height 12
type input "POINTSREC0MPENSE"
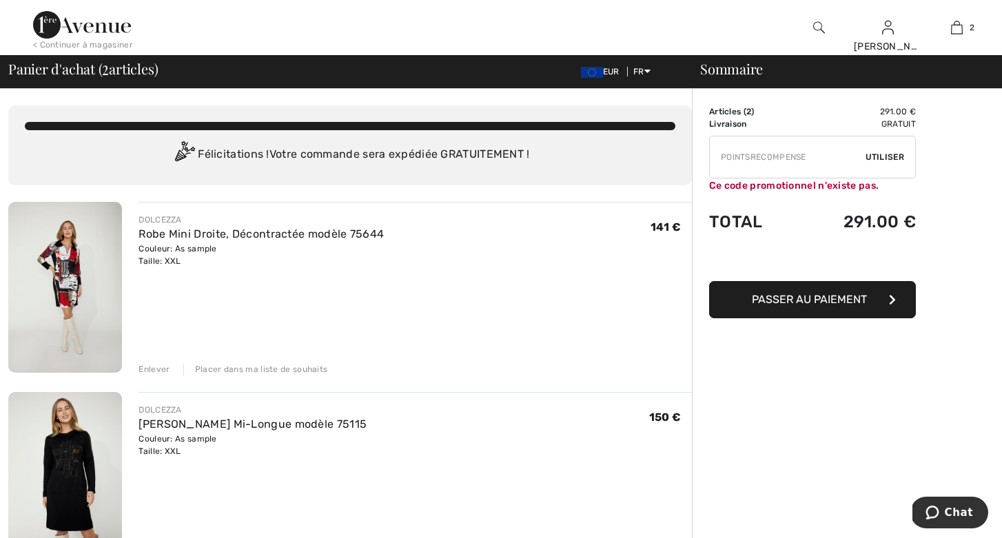
drag, startPoint x: 811, startPoint y: 155, endPoint x: 691, endPoint y: 155, distance: 119.9
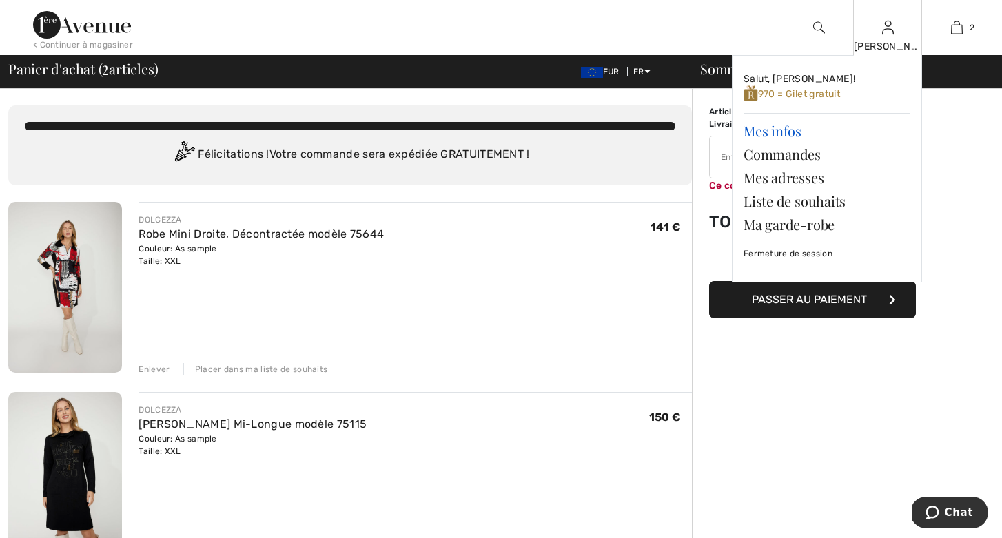
click at [783, 129] on link "Mes infos" at bounding box center [827, 130] width 167 height 23
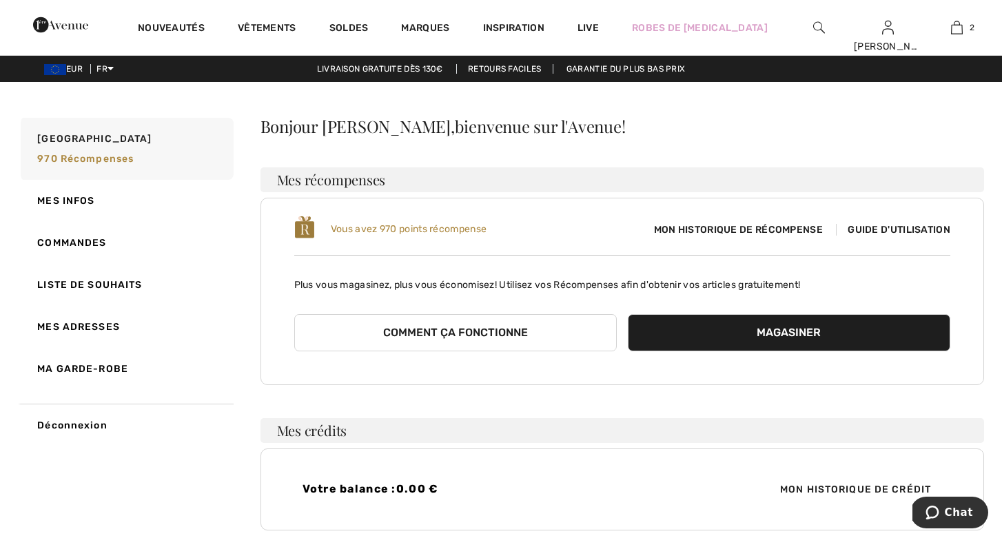
click at [887, 225] on span "Guide d'utilisation" at bounding box center [893, 230] width 114 height 12
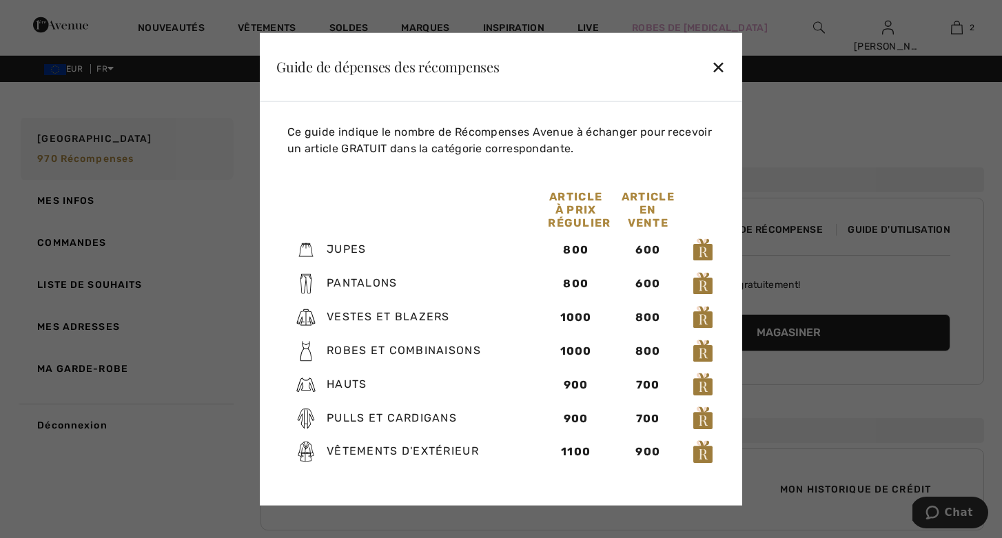
click at [703, 350] on img at bounding box center [703, 350] width 21 height 25
click at [700, 354] on img at bounding box center [703, 350] width 21 height 25
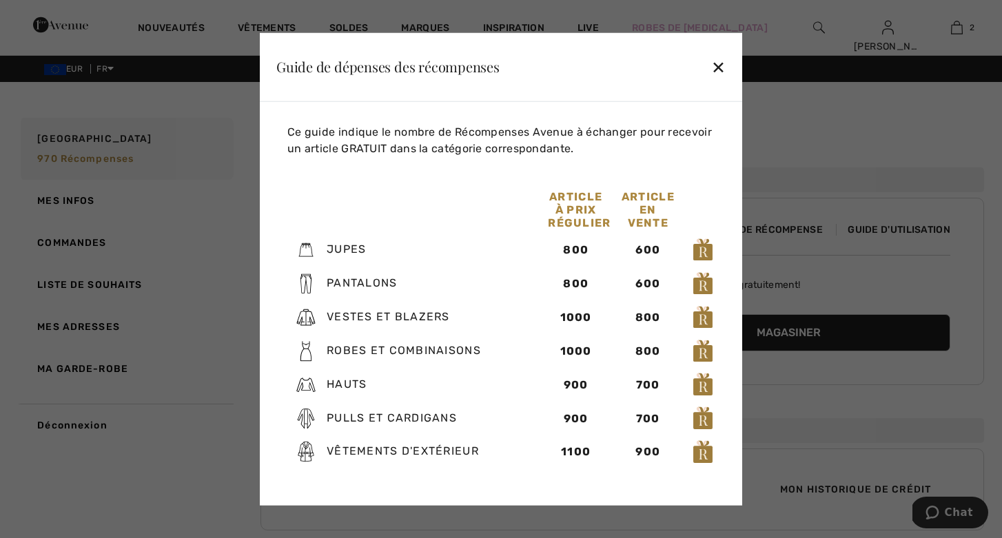
click at [700, 354] on img at bounding box center [703, 350] width 21 height 25
click at [718, 64] on div "✕" at bounding box center [718, 66] width 14 height 29
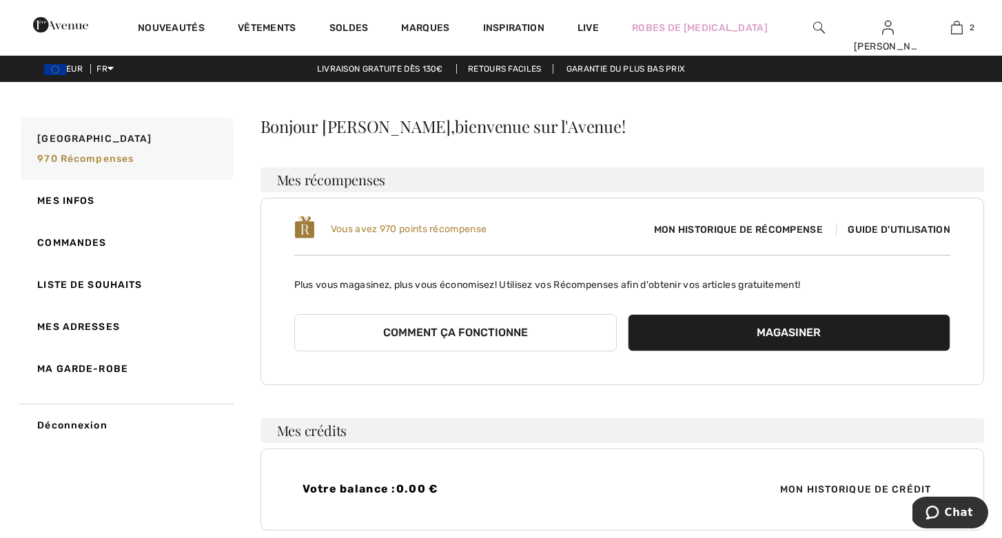
click at [717, 228] on span "Mon historique de récompense" at bounding box center [738, 230] width 191 height 14
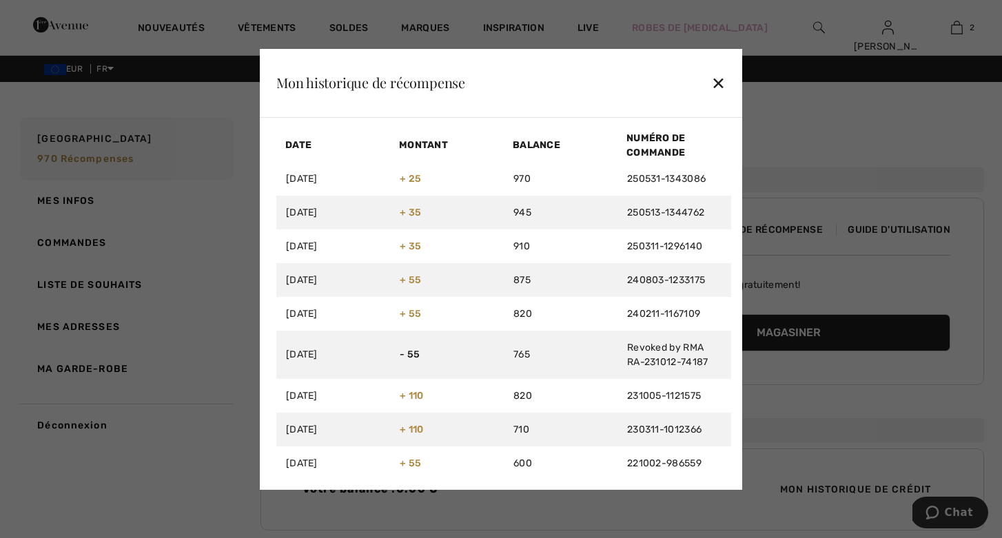
click at [720, 80] on div "✕" at bounding box center [718, 82] width 14 height 29
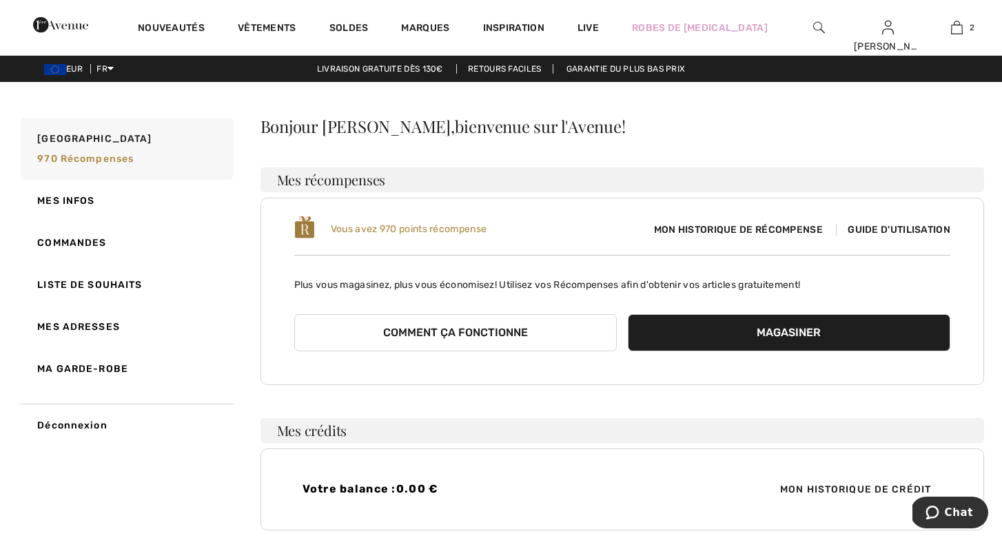
click at [459, 332] on button "Comment ça fonctionne" at bounding box center [455, 332] width 323 height 37
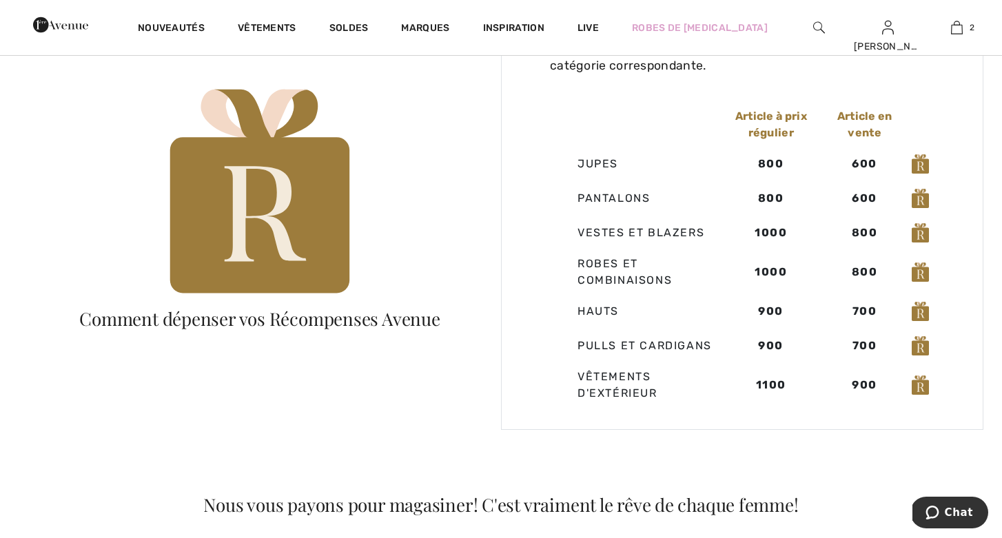
scroll to position [892, 0]
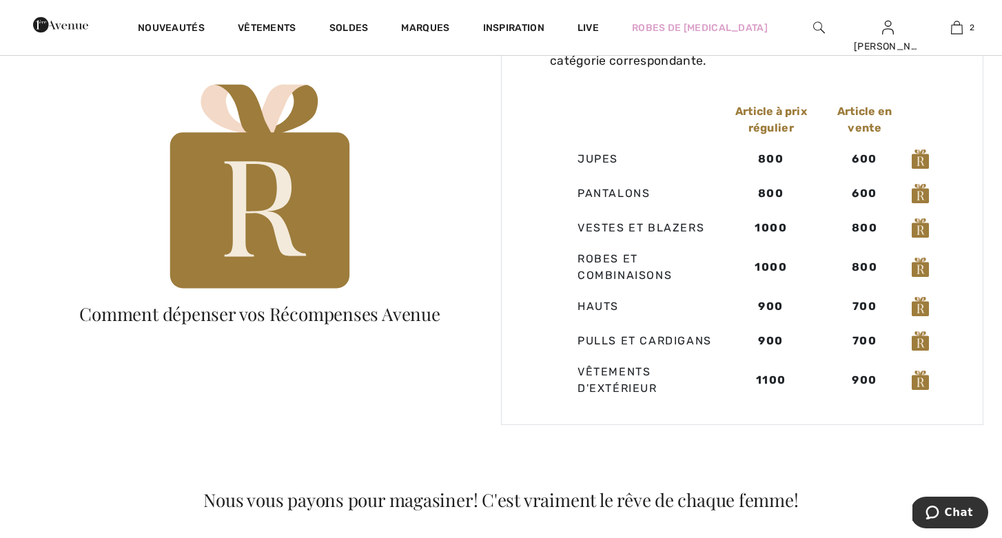
click at [616, 256] on td "Robes et combinaisons" at bounding box center [634, 267] width 169 height 44
click at [264, 240] on img at bounding box center [259, 189] width 193 height 234
click at [271, 215] on img at bounding box center [259, 189] width 193 height 234
click at [234, 311] on div "Comment dépenser vos Récompenses Avenue" at bounding box center [260, 314] width 386 height 18
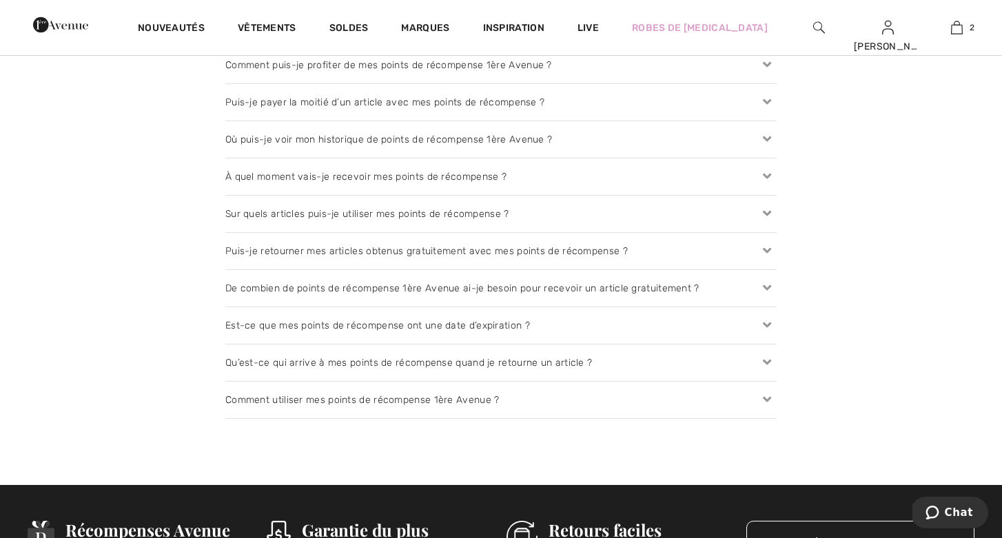
scroll to position [1613, 0]
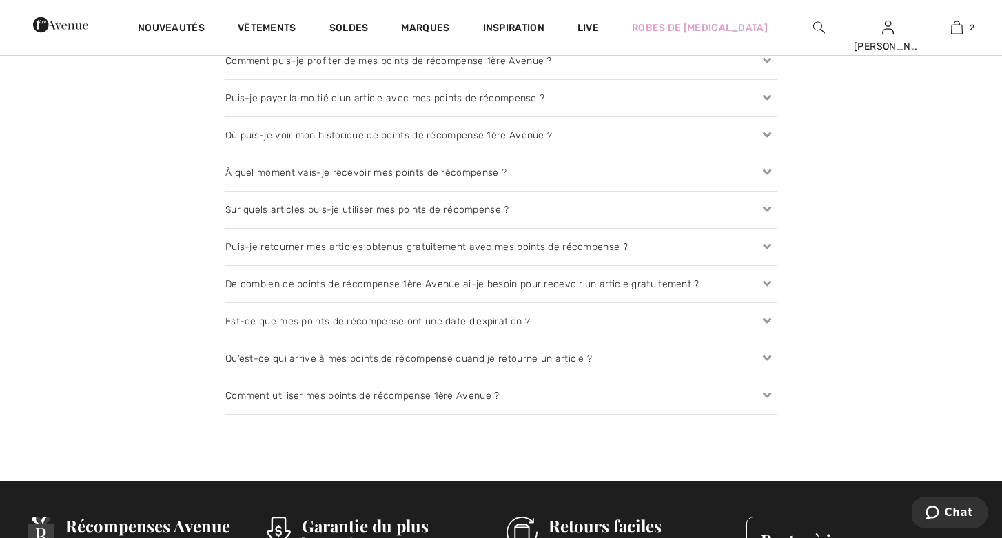
click at [769, 280] on icon at bounding box center [767, 284] width 19 height 14
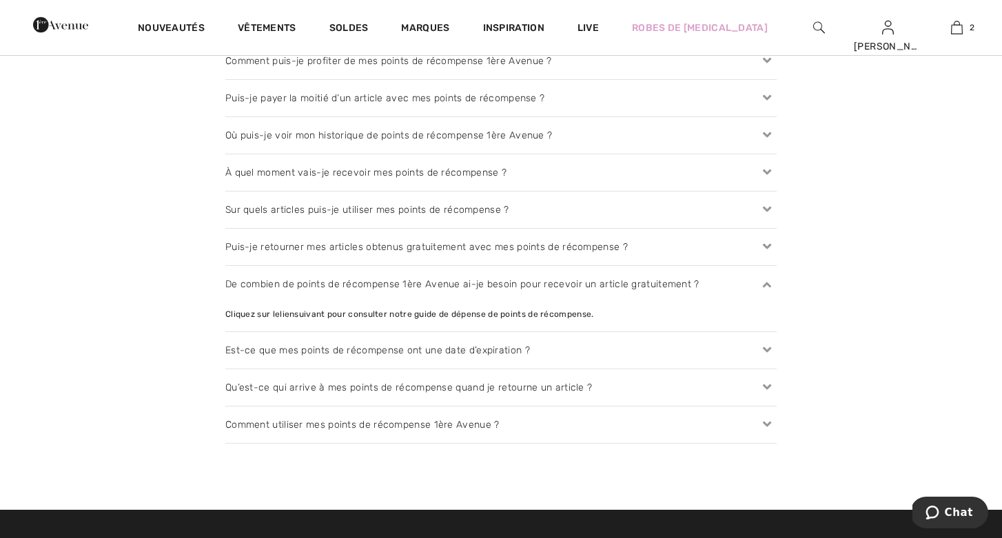
click at [474, 425] on div "Comment utiliser mes points de récompense 1ère Avenue ?" at bounding box center [500, 425] width 551 height 37
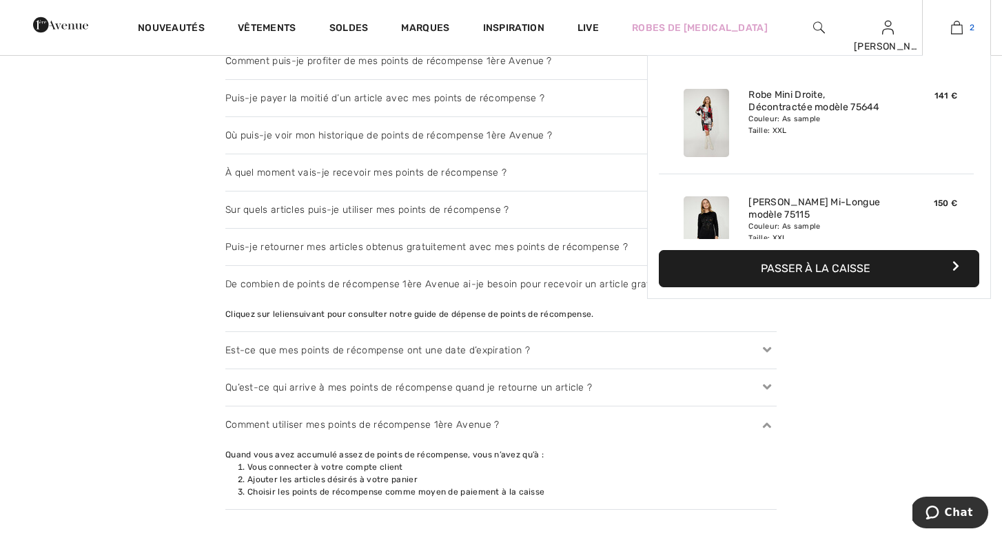
click at [955, 25] on img at bounding box center [957, 27] width 12 height 17
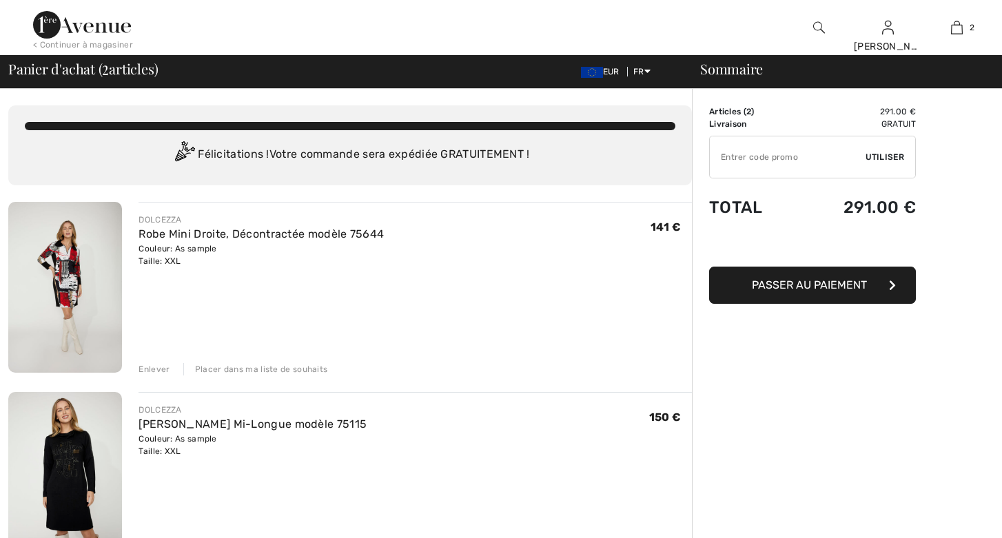
click at [769, 152] on input "TEXT" at bounding box center [788, 156] width 156 height 41
type input "800"
click at [878, 154] on span "Utiliser" at bounding box center [885, 157] width 39 height 12
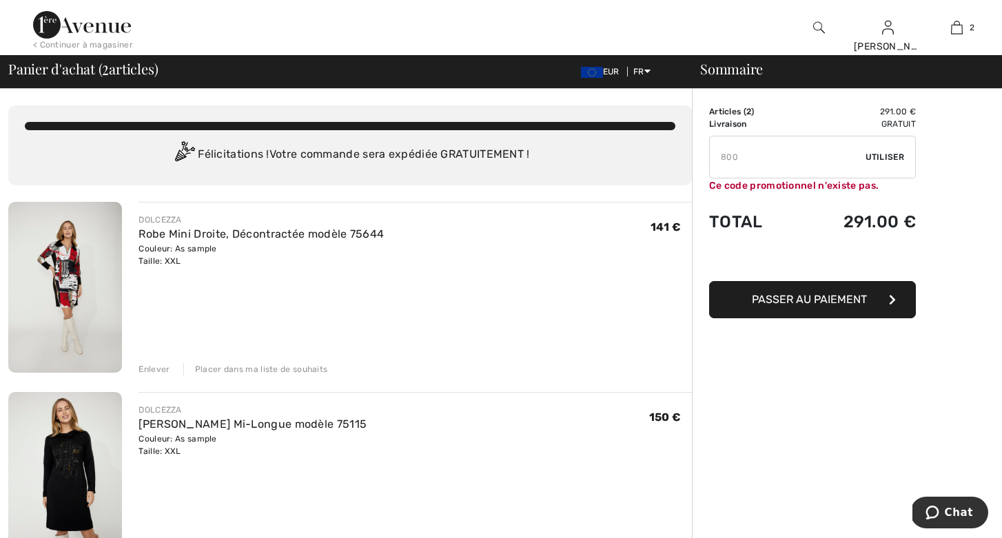
drag, startPoint x: 740, startPoint y: 156, endPoint x: 702, endPoint y: 156, distance: 38.6
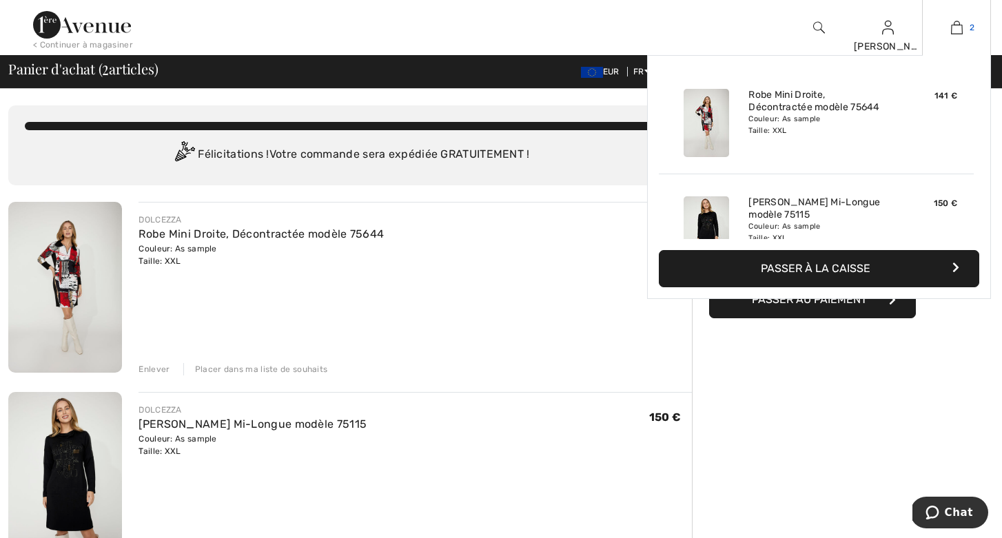
click at [958, 21] on img at bounding box center [957, 27] width 12 height 17
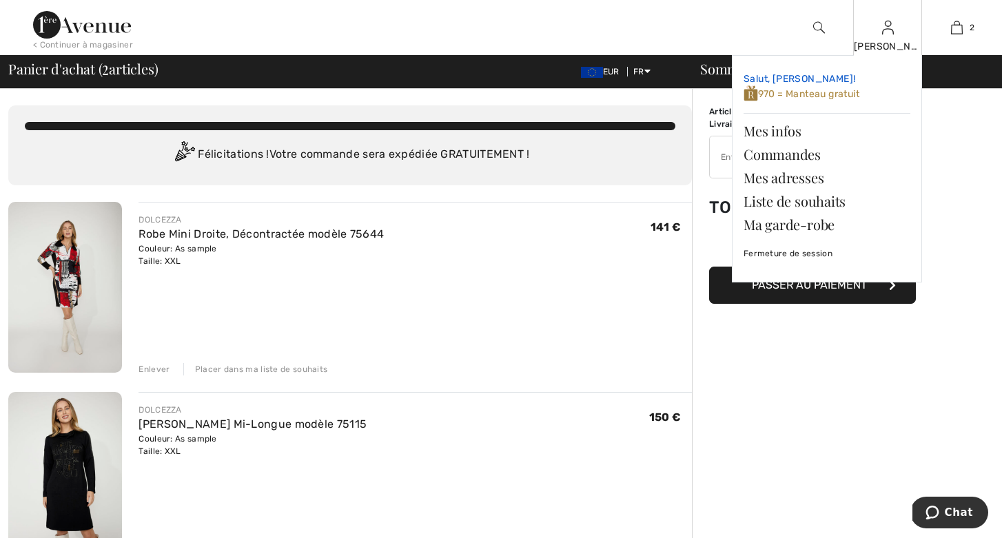
click at [816, 91] on span "970 = Manteau gratuit" at bounding box center [802, 94] width 116 height 12
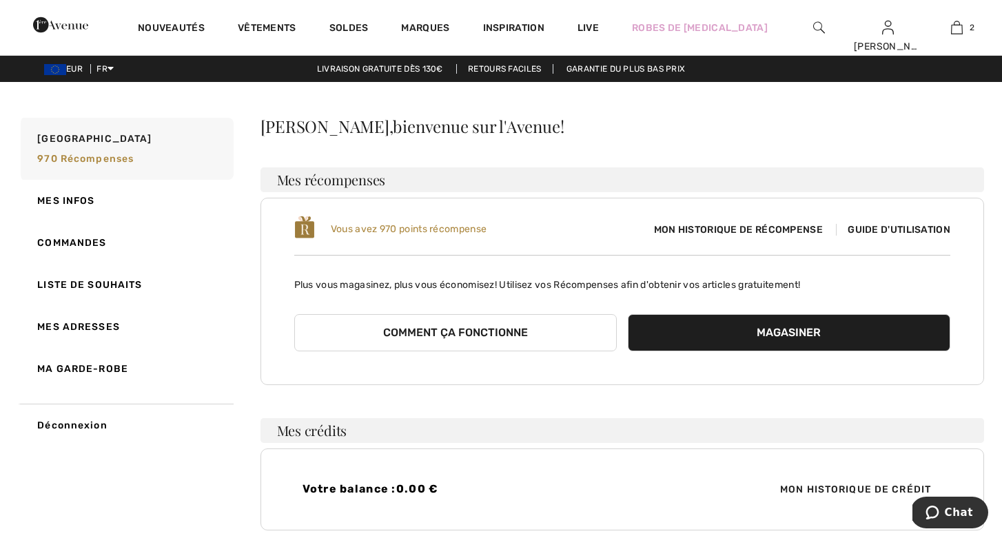
click at [691, 226] on span "Mon historique de récompense" at bounding box center [738, 230] width 191 height 14
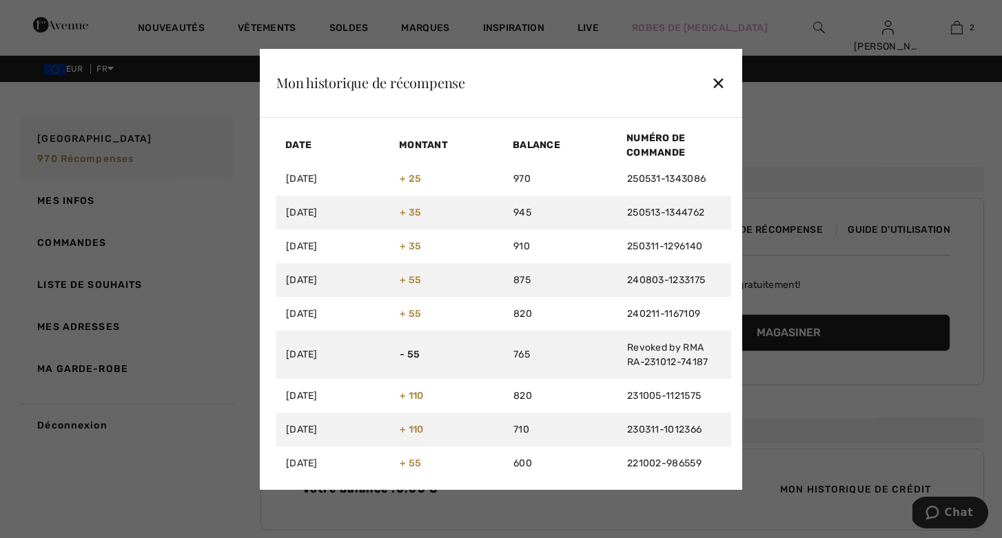
click at [719, 79] on div "✕" at bounding box center [718, 82] width 14 height 29
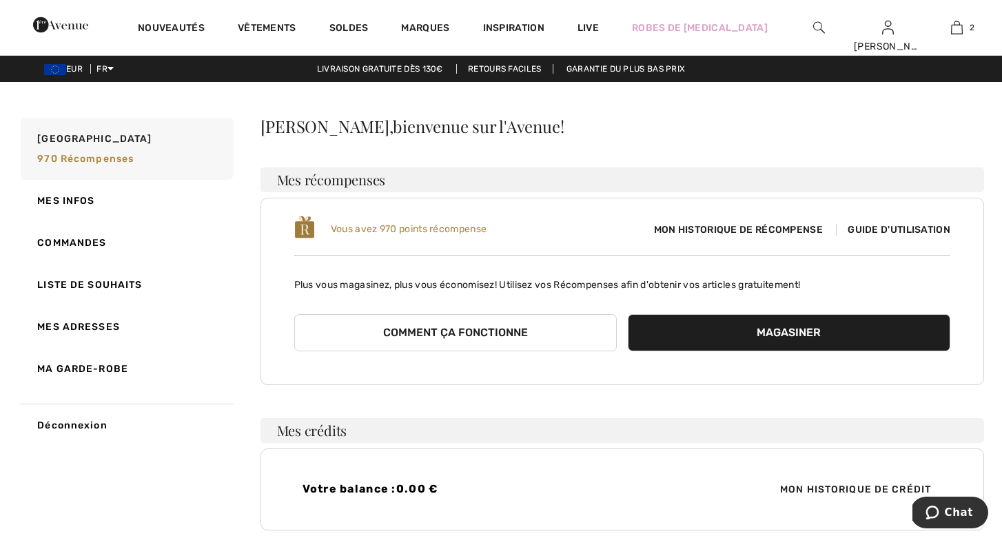
click at [866, 224] on span "Guide d'utilisation" at bounding box center [893, 230] width 114 height 12
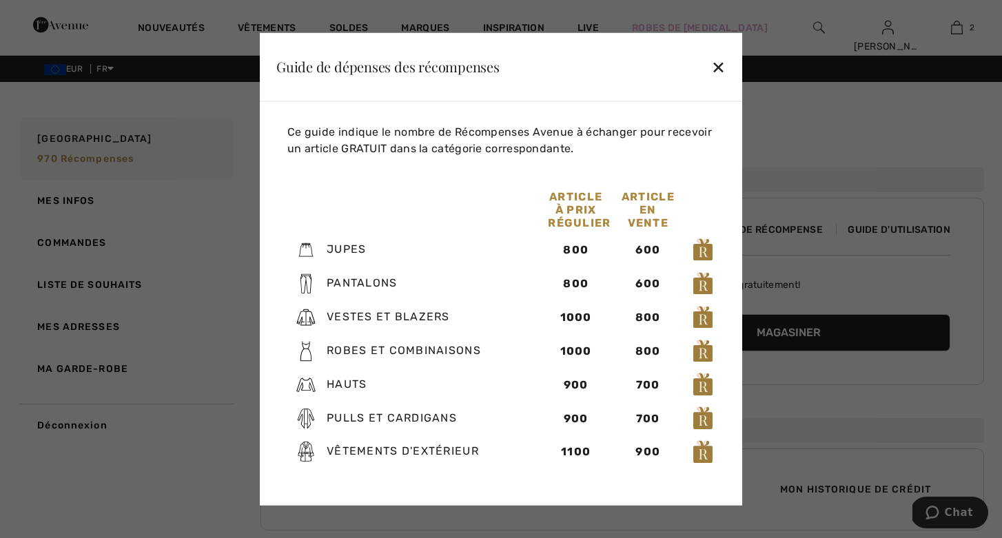
click at [718, 64] on div "✕" at bounding box center [718, 66] width 14 height 29
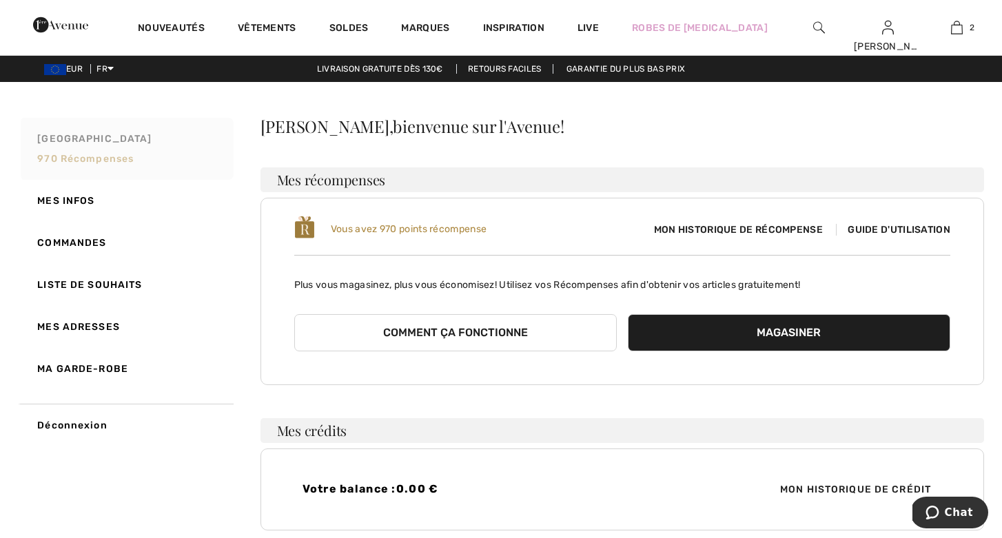
click at [97, 156] on span "970 récompenses" at bounding box center [85, 159] width 97 height 12
click at [394, 233] on span "Vous avez 970 points récompense" at bounding box center [409, 229] width 156 height 12
click at [447, 232] on span "Vous avez 970 points récompense" at bounding box center [409, 229] width 156 height 12
click at [533, 327] on button "Comment ça fonctionne" at bounding box center [455, 332] width 323 height 37
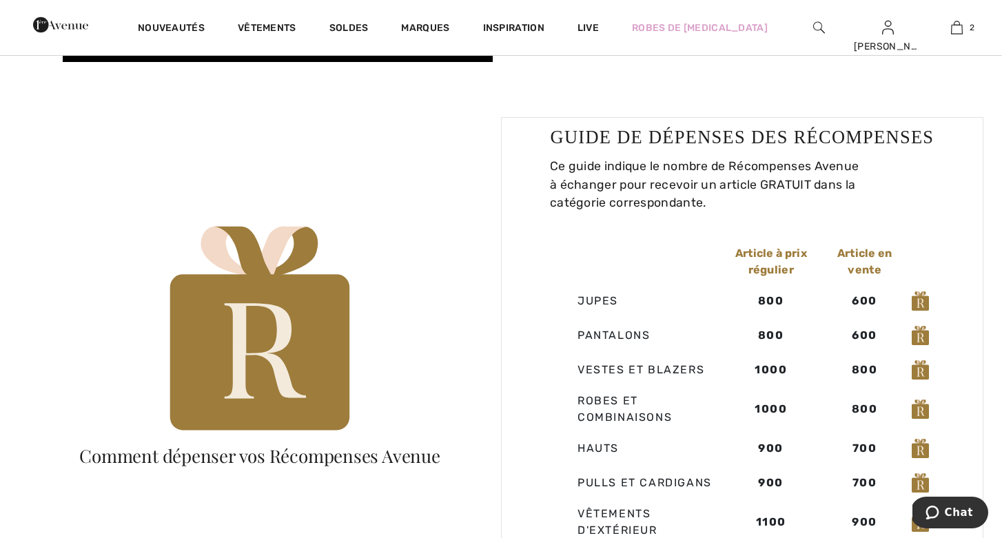
scroll to position [800, 0]
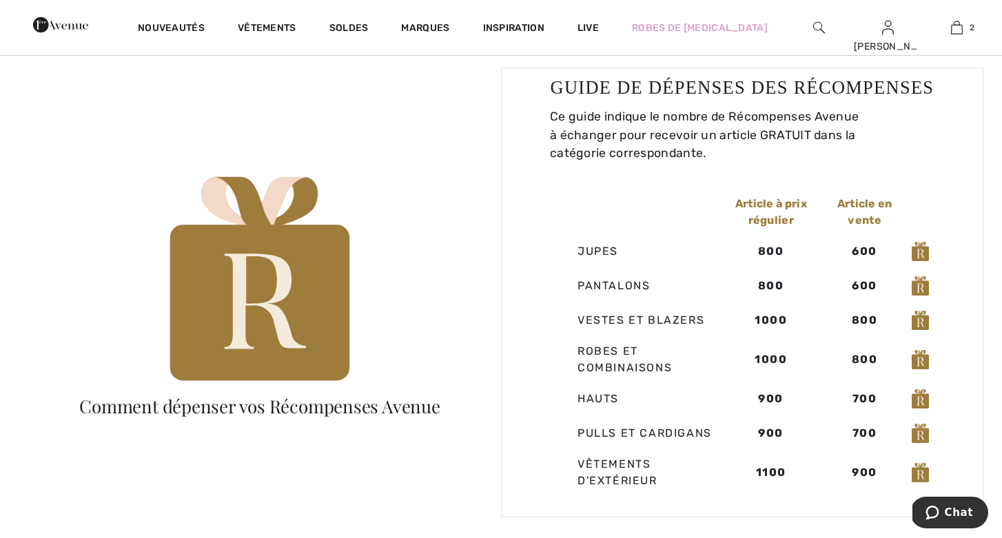
click at [314, 334] on img at bounding box center [259, 281] width 193 height 234
click at [259, 336] on img at bounding box center [259, 281] width 193 height 234
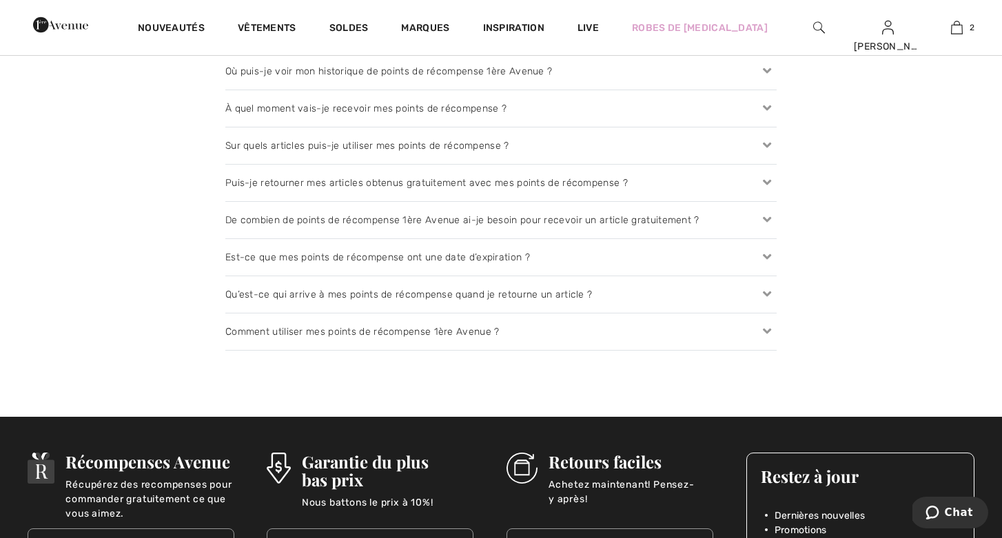
scroll to position [1679, 0]
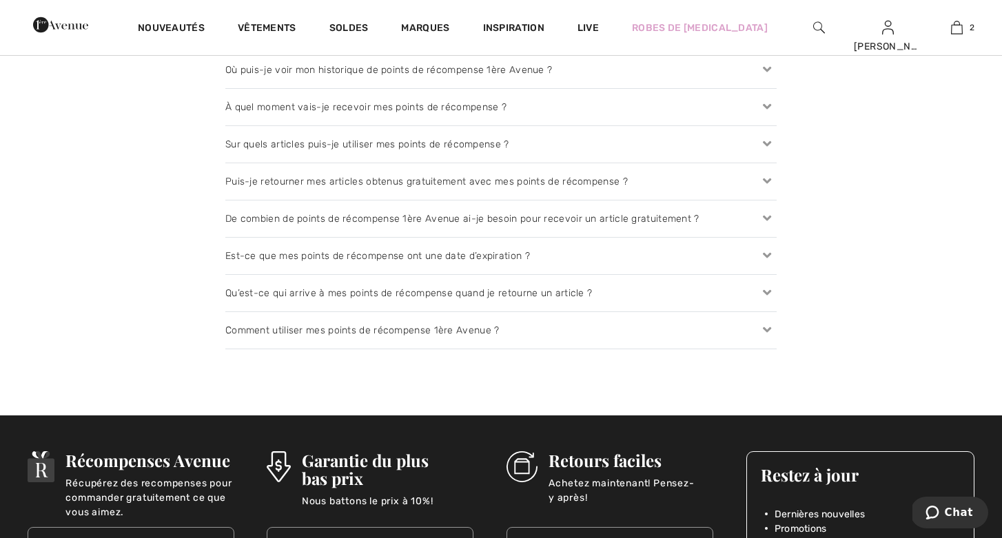
click at [317, 331] on div "Comment utiliser mes points de récompense 1ère Avenue ?" at bounding box center [500, 330] width 551 height 37
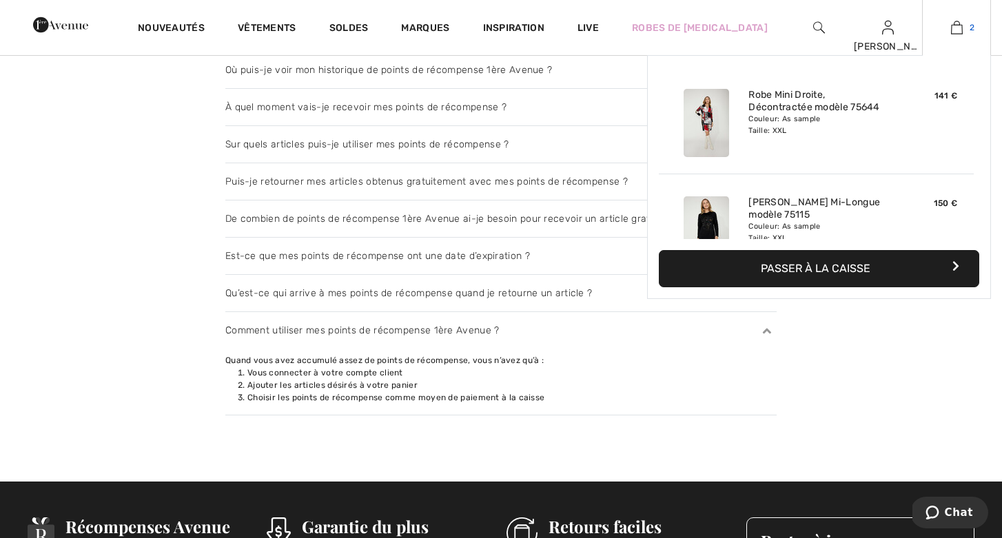
click at [958, 24] on img at bounding box center [957, 27] width 12 height 17
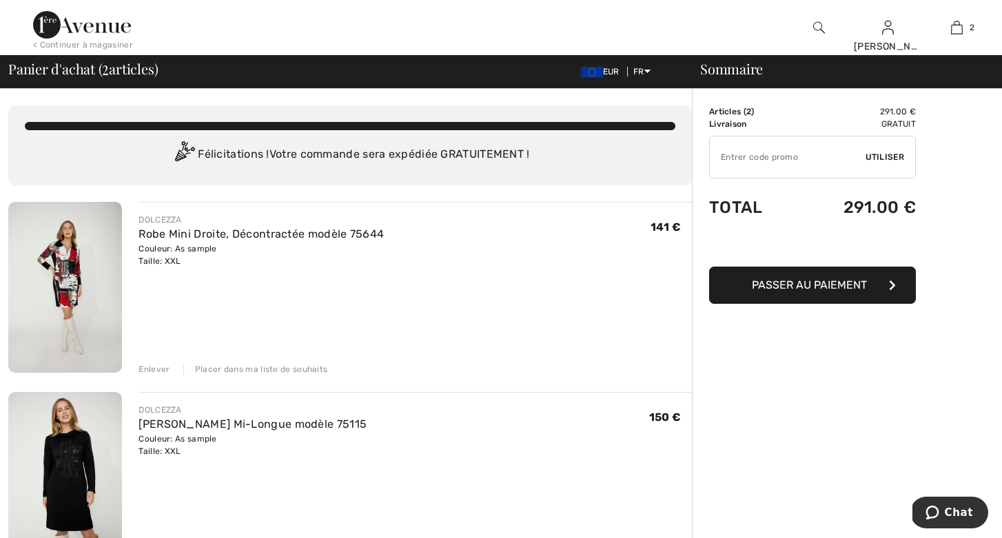
click at [801, 282] on span "Passer au paiement" at bounding box center [809, 285] width 115 height 13
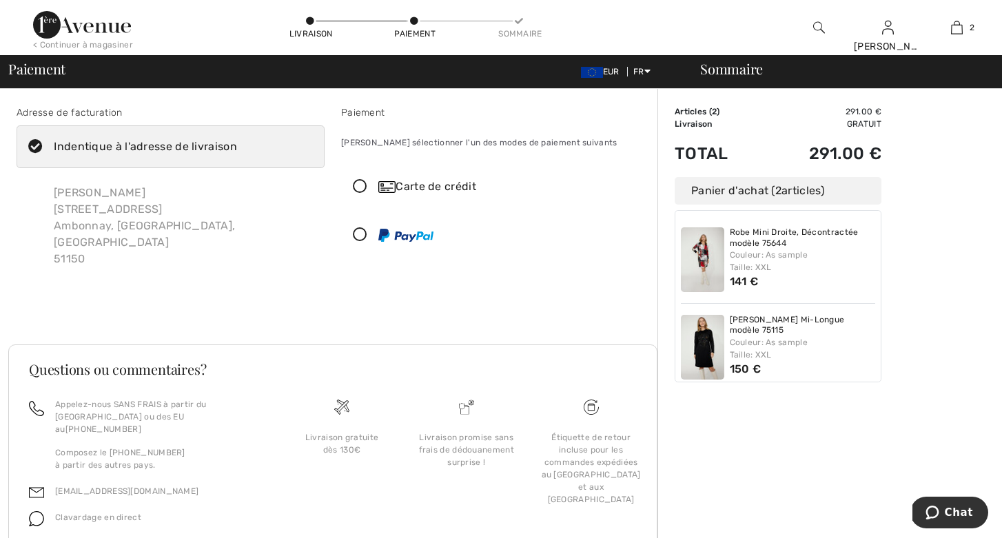
scroll to position [31, 0]
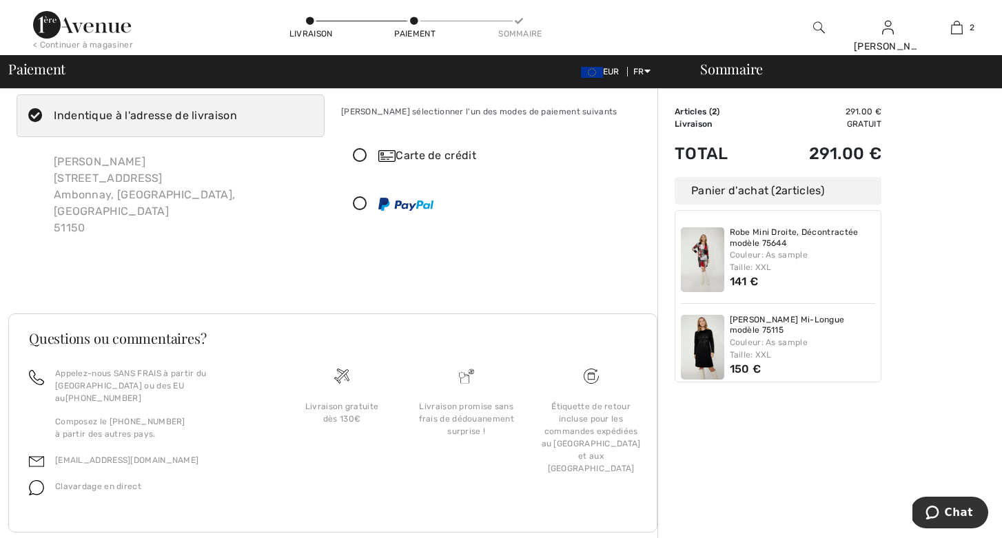
click at [361, 152] on icon at bounding box center [360, 156] width 37 height 14
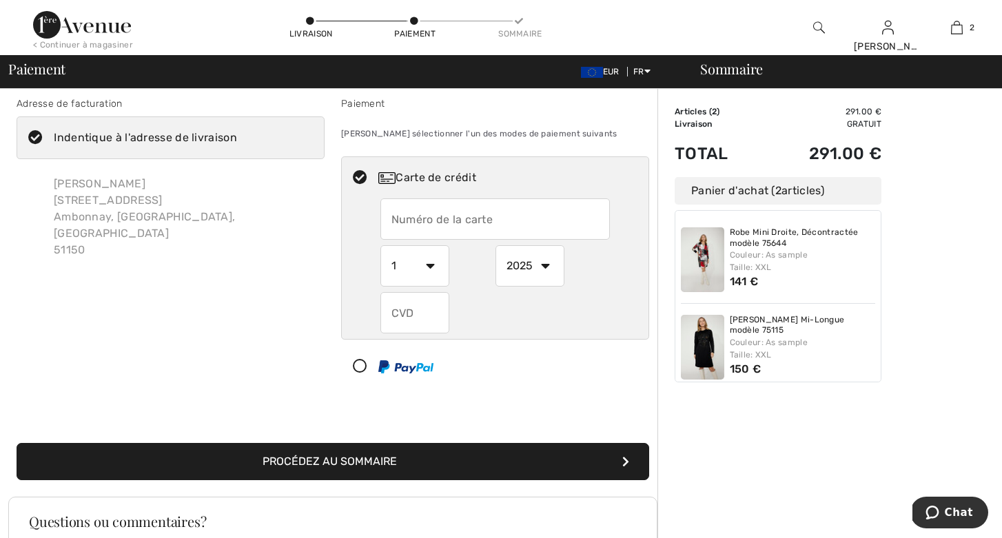
scroll to position [0, 0]
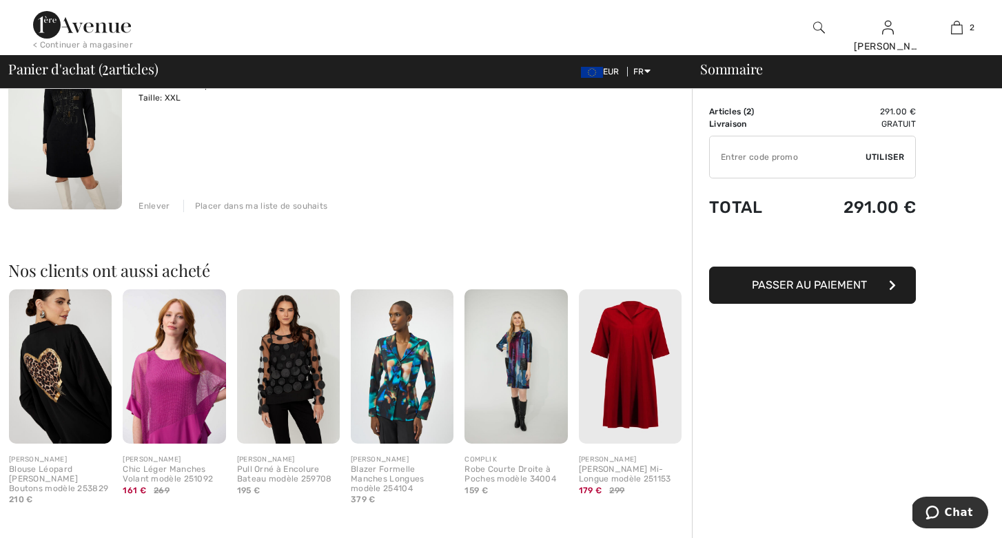
scroll to position [358, 0]
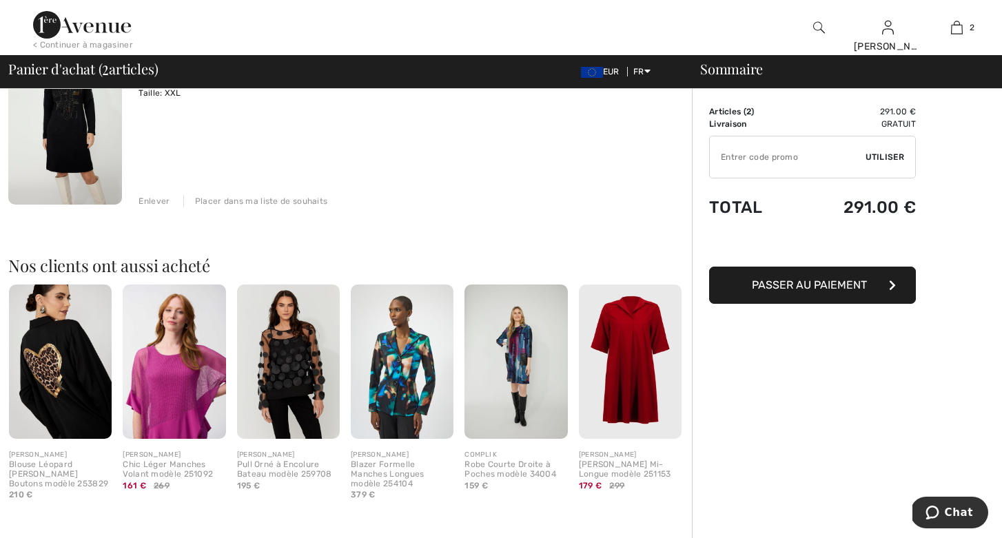
click at [310, 195] on div "Placer dans ma liste de souhaits" at bounding box center [255, 201] width 145 height 12
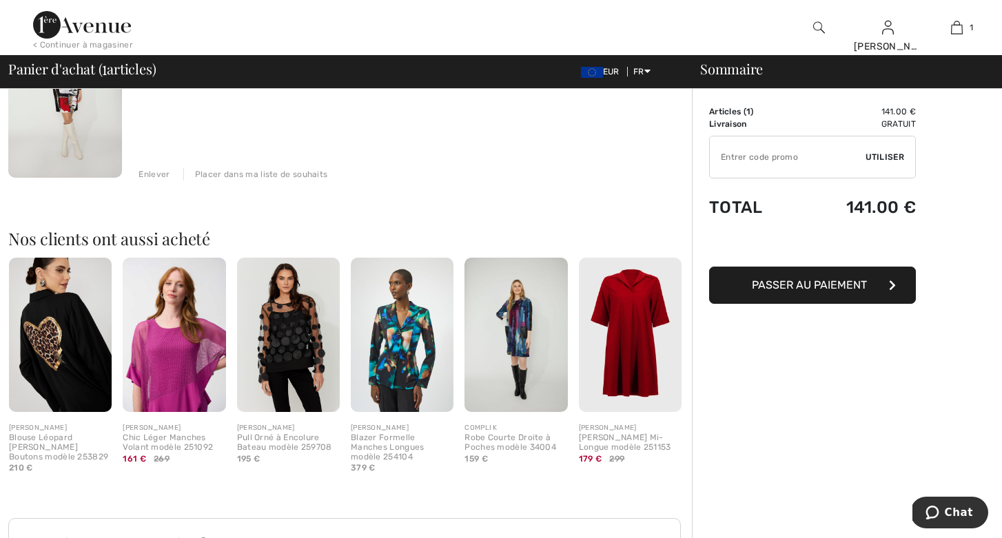
scroll to position [175, 0]
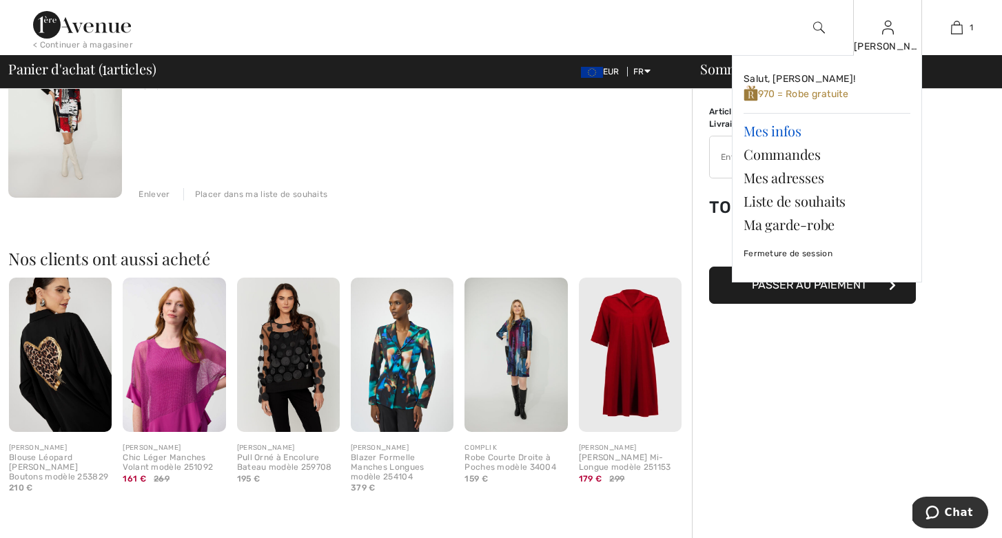
click at [776, 130] on link "Mes infos" at bounding box center [827, 130] width 167 height 23
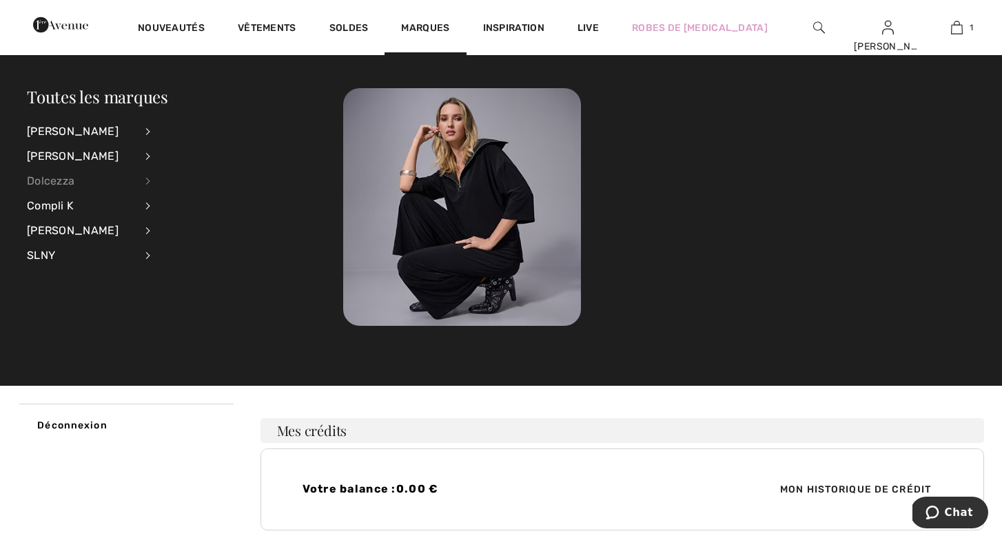
click at [69, 174] on div "Dolcezza" at bounding box center [81, 181] width 108 height 25
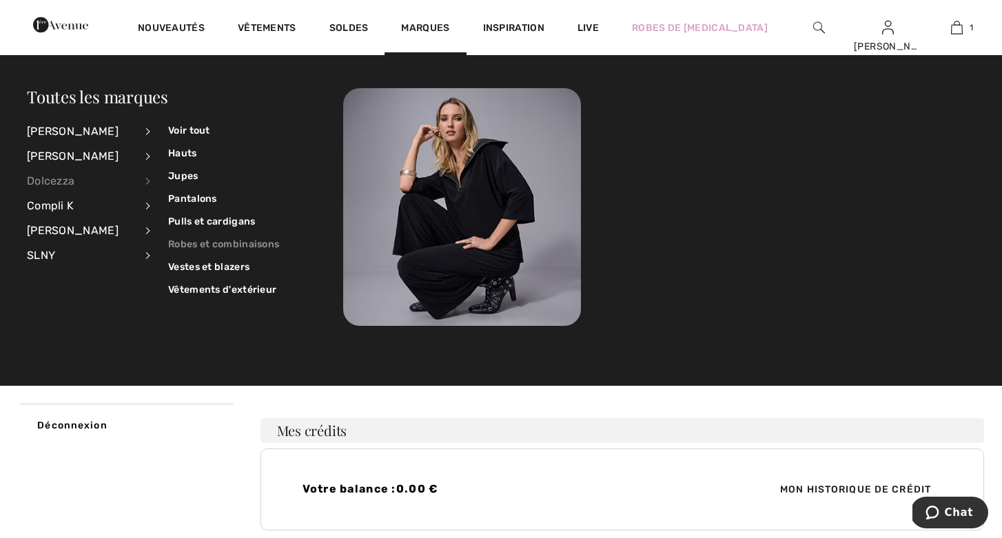
click at [182, 239] on link "Robes et combinaisons" at bounding box center [223, 244] width 111 height 23
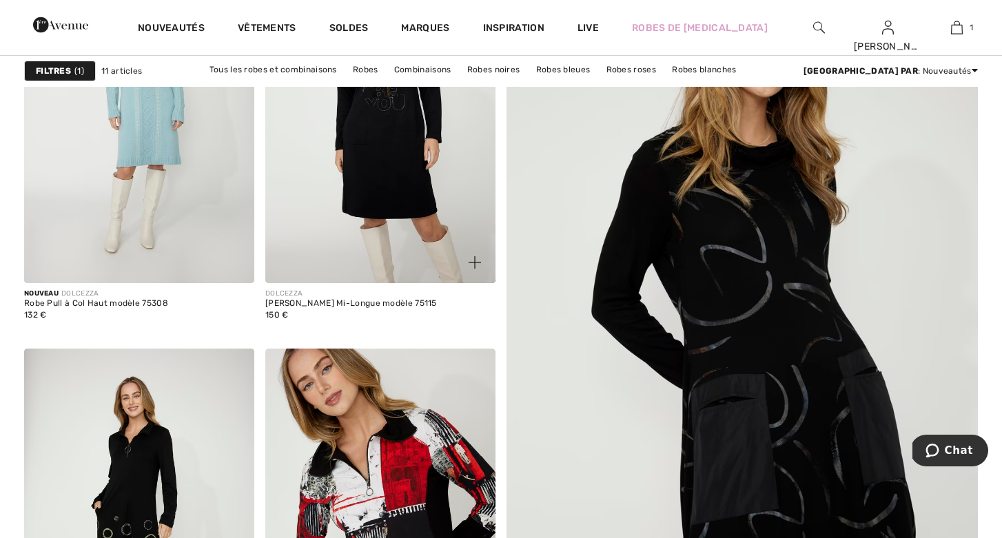
scroll to position [247, 0]
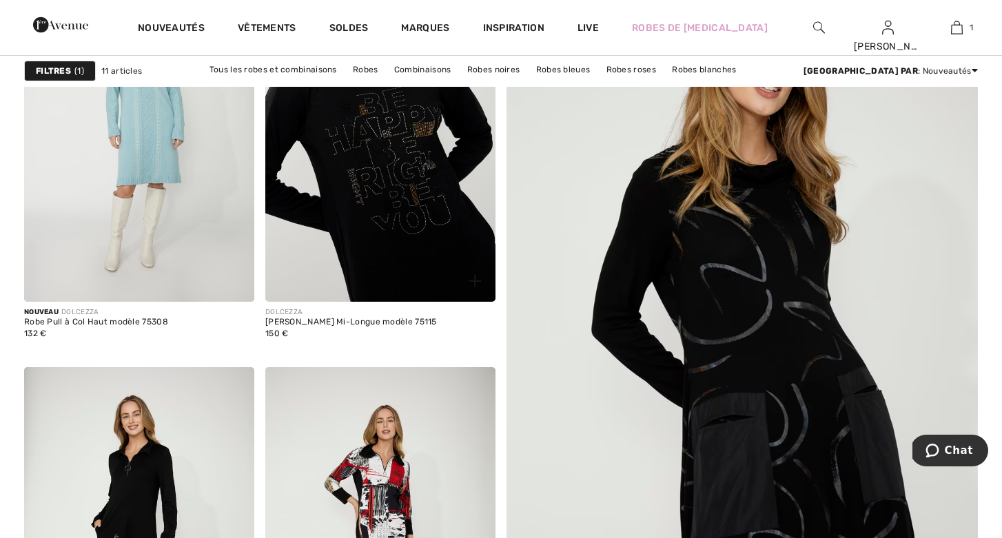
click at [356, 181] on img at bounding box center [380, 129] width 230 height 345
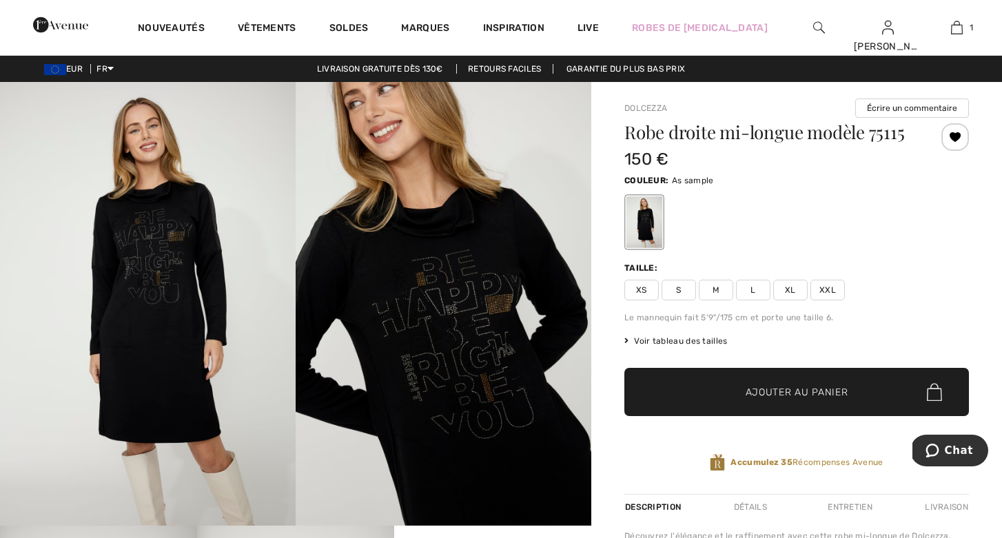
click at [828, 289] on span "XXL" at bounding box center [828, 290] width 34 height 21
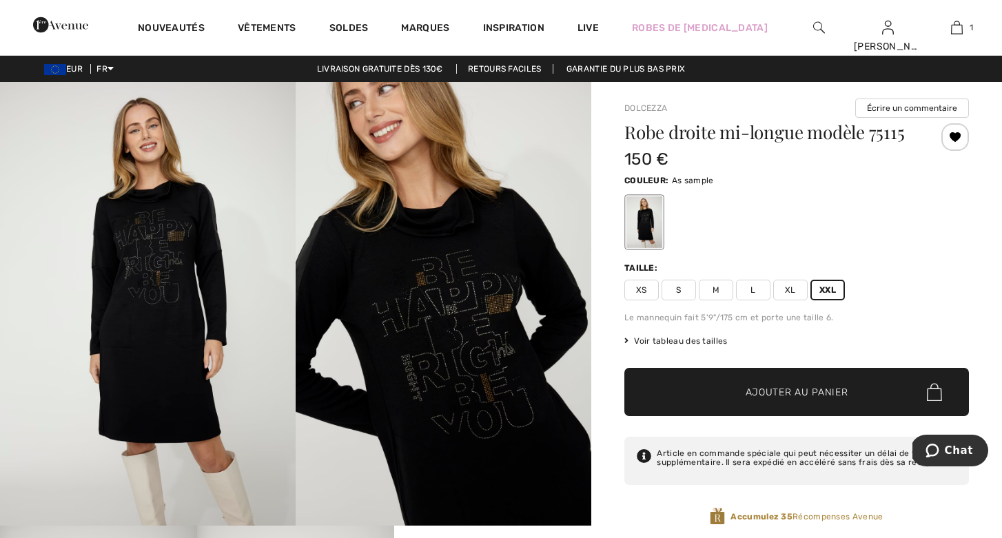
click at [815, 385] on span "Ajouter au panier" at bounding box center [797, 392] width 103 height 14
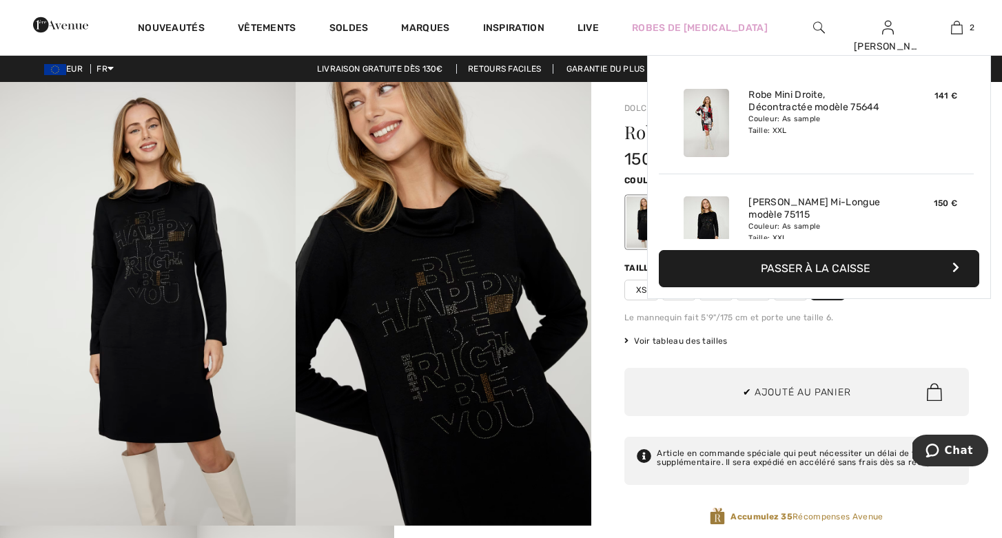
scroll to position [43, 0]
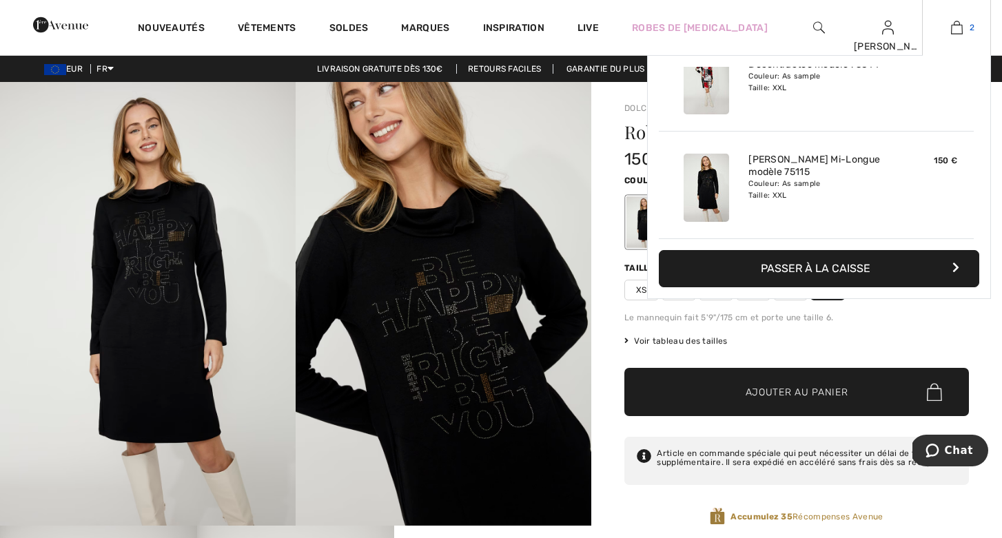
click at [956, 27] on img at bounding box center [957, 27] width 12 height 17
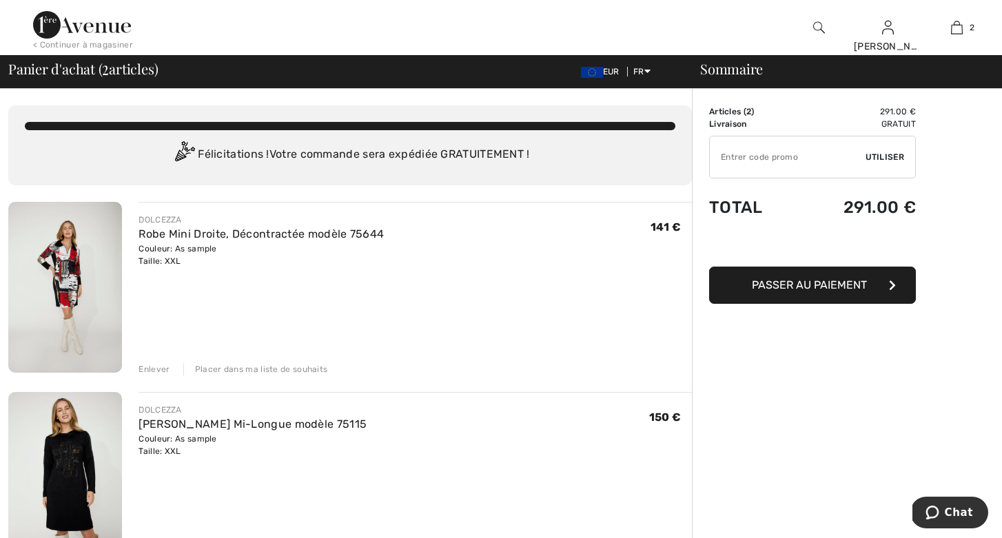
click at [800, 158] on input "TEXT" at bounding box center [788, 156] width 156 height 41
click at [876, 152] on span "Utiliser" at bounding box center [885, 157] width 39 height 12
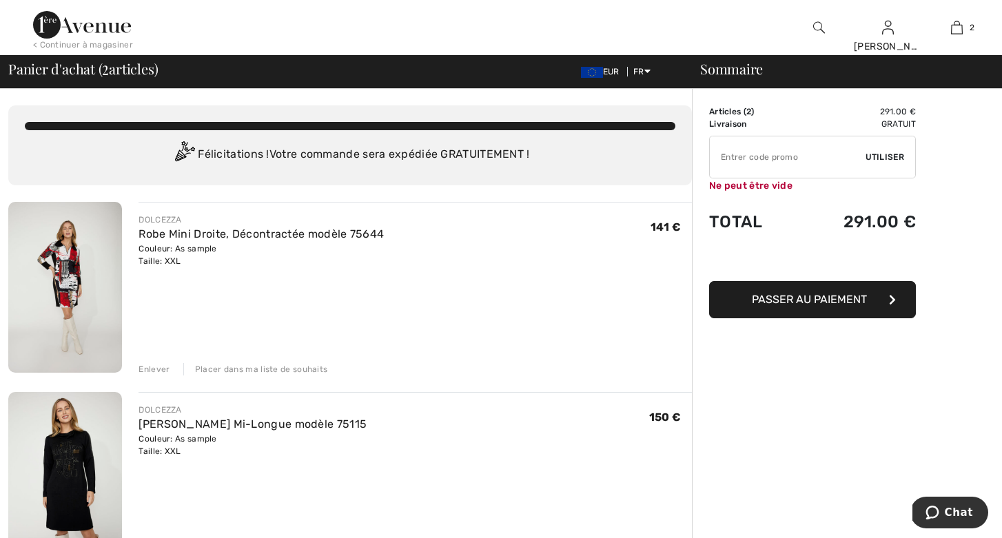
click at [877, 152] on span "Utiliser" at bounding box center [885, 157] width 39 height 12
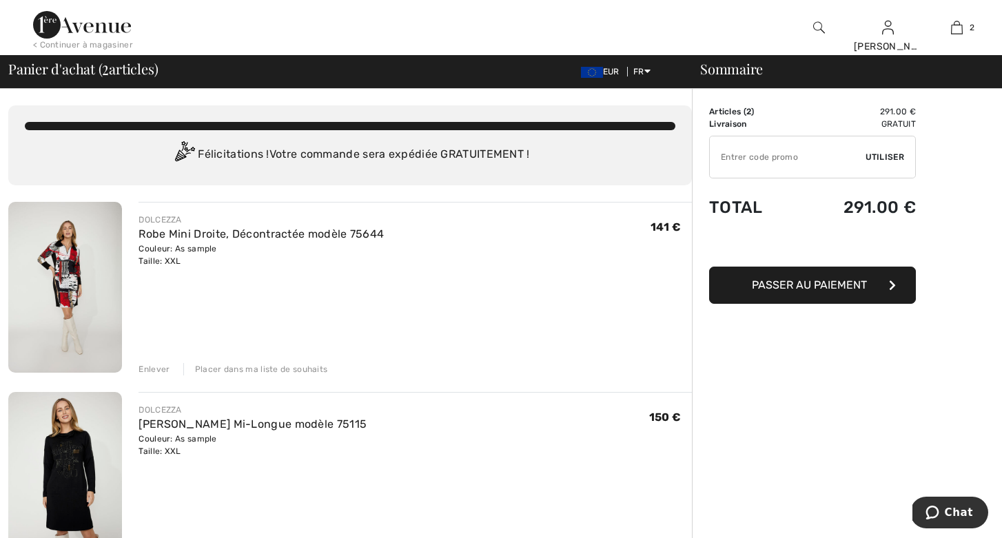
click at [762, 161] on input "TEXT" at bounding box center [788, 156] width 156 height 41
click at [877, 156] on span "Utiliser" at bounding box center [885, 157] width 39 height 12
type input "800P0INTS"
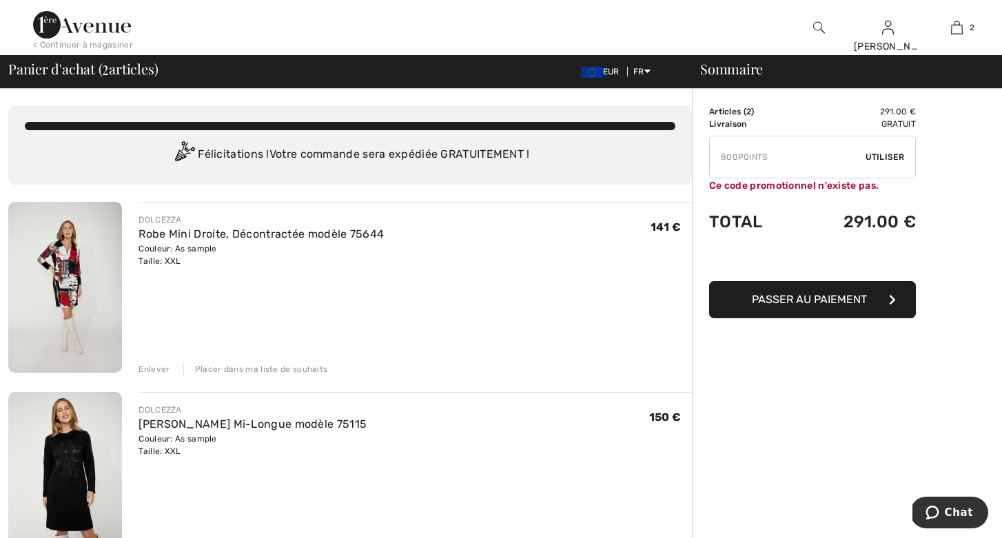
drag, startPoint x: 769, startPoint y: 156, endPoint x: 714, endPoint y: 156, distance: 55.1
click at [714, 156] on input "TEXT" at bounding box center [788, 156] width 156 height 41
click at [764, 304] on span "Passer au paiement" at bounding box center [809, 299] width 115 height 13
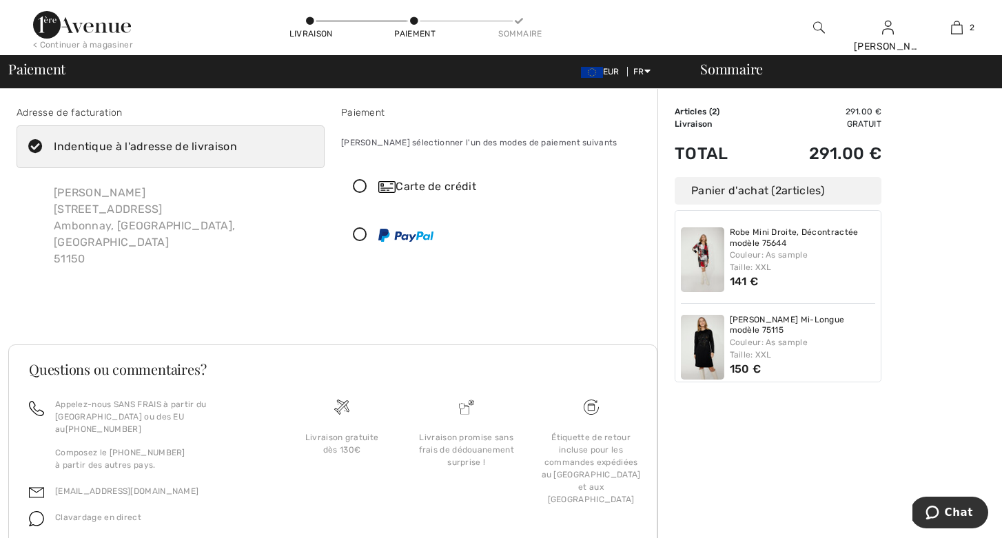
click at [358, 183] on icon at bounding box center [360, 187] width 37 height 14
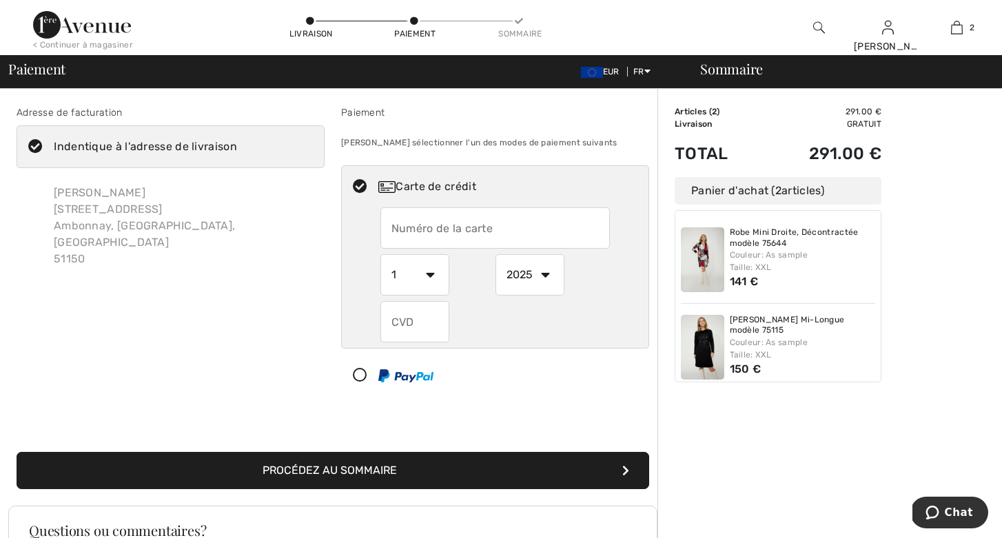
click at [407, 221] on input "text" at bounding box center [496, 227] width 230 height 41
type input "5341090208129401"
click at [429, 274] on select "1 2 3 4 5 6 7 8 9 10 11 12" at bounding box center [415, 274] width 69 height 41
select select "5"
click at [381, 254] on select "1 2 3 4 5 6 7 8 9 10 11 12" at bounding box center [415, 274] width 69 height 41
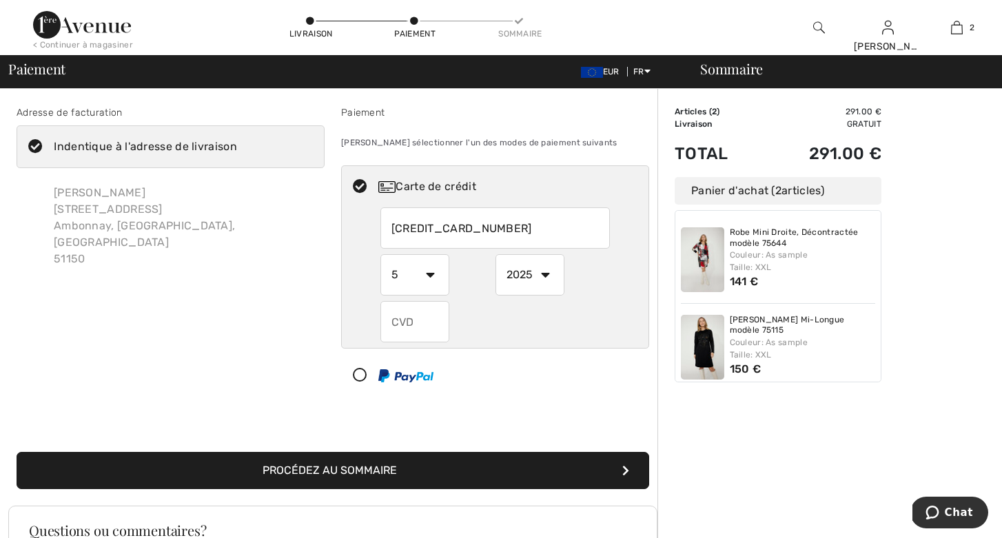
click at [546, 272] on select "2025 2026 2027 2028 2029 2030 2031 2032 2033 2034 2035" at bounding box center [530, 274] width 69 height 41
select select "2029"
click at [496, 254] on select "2025 2026 2027 2028 2029 2030 2031 2032 2033 2034 2035" at bounding box center [530, 274] width 69 height 41
click at [403, 322] on input "text" at bounding box center [415, 321] width 69 height 41
type input "360"
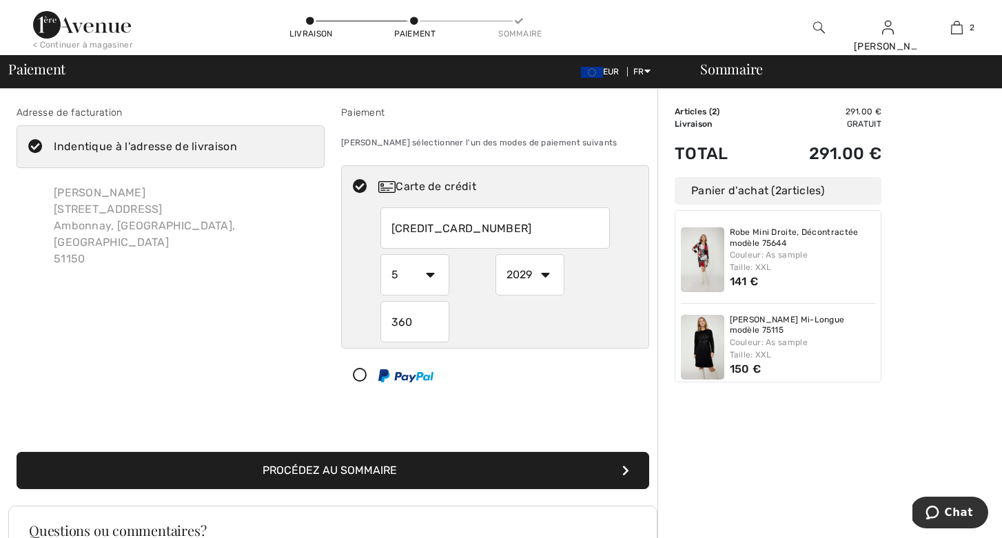
click at [338, 469] on button "Procédez au sommaire" at bounding box center [333, 470] width 633 height 37
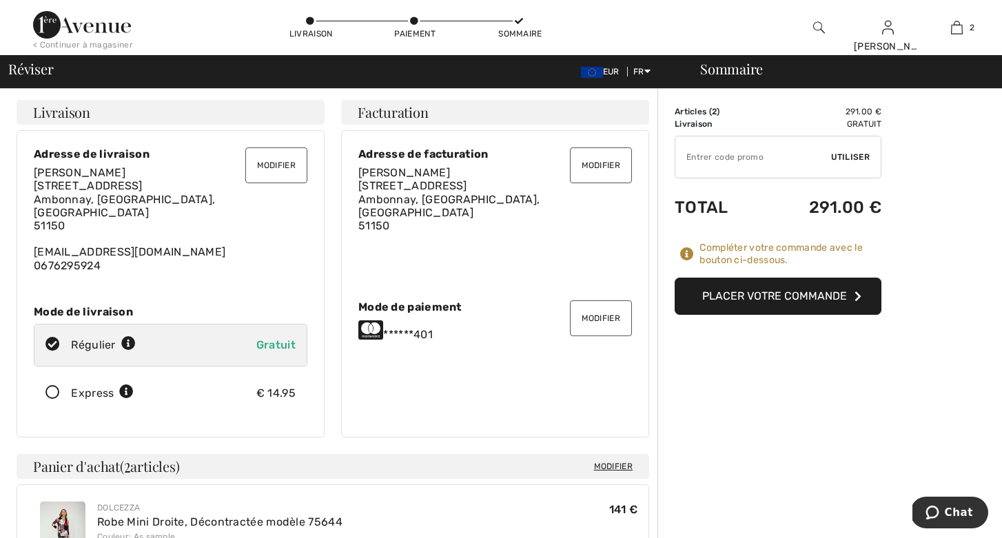
click at [791, 292] on button "Placer votre commande" at bounding box center [778, 296] width 207 height 37
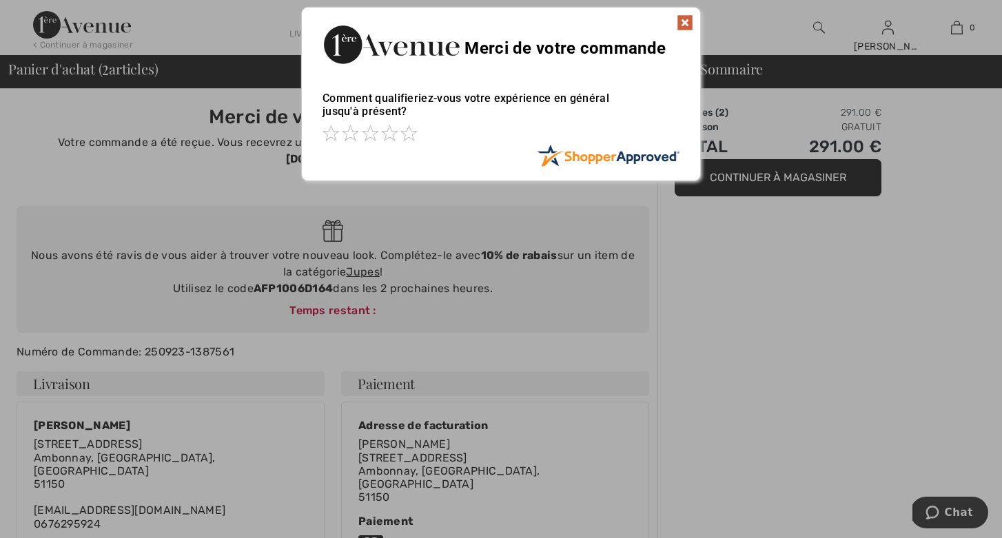
click at [682, 17] on img at bounding box center [685, 22] width 17 height 17
